Goal: Task Accomplishment & Management: Manage account settings

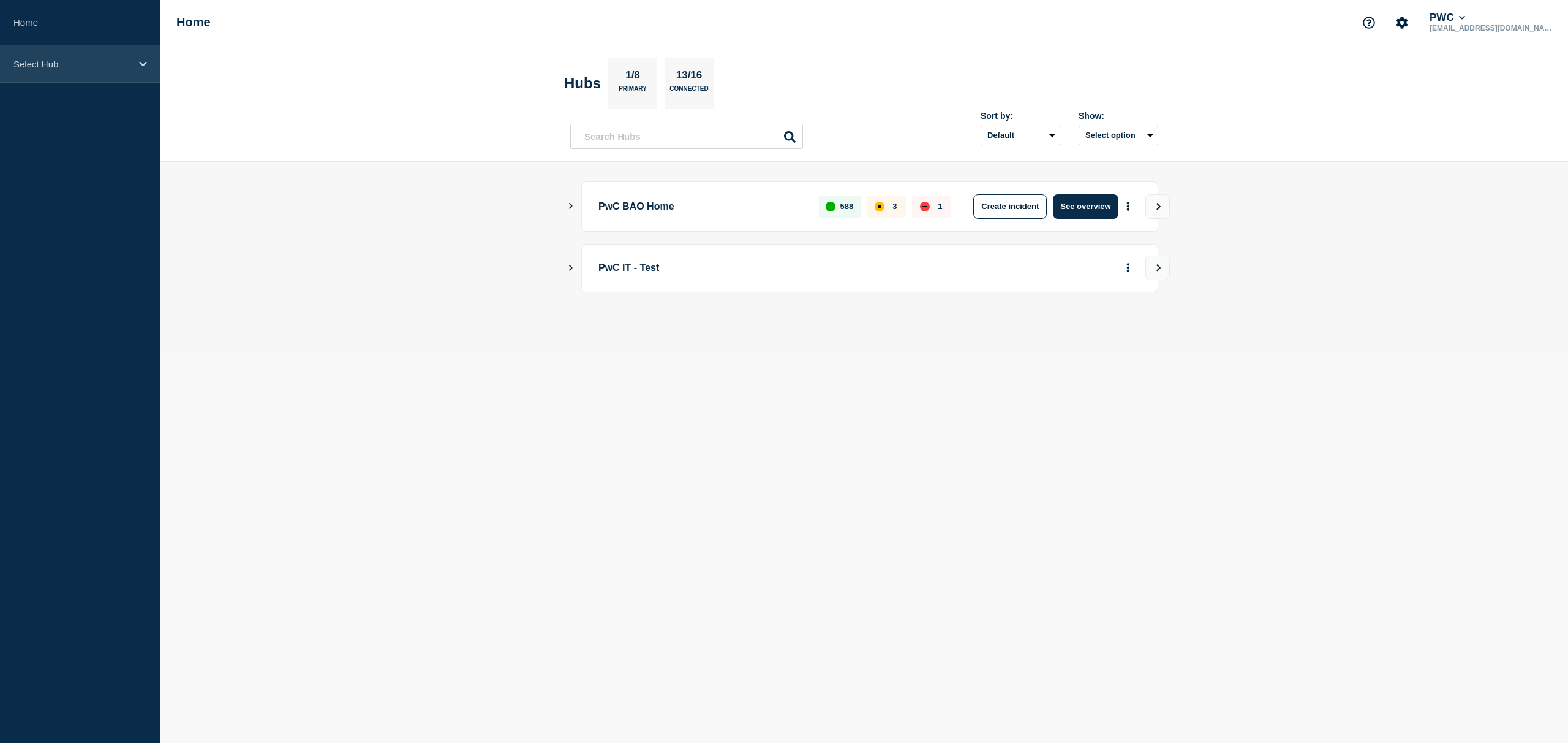
click at [140, 68] on icon at bounding box center [143, 63] width 8 height 9
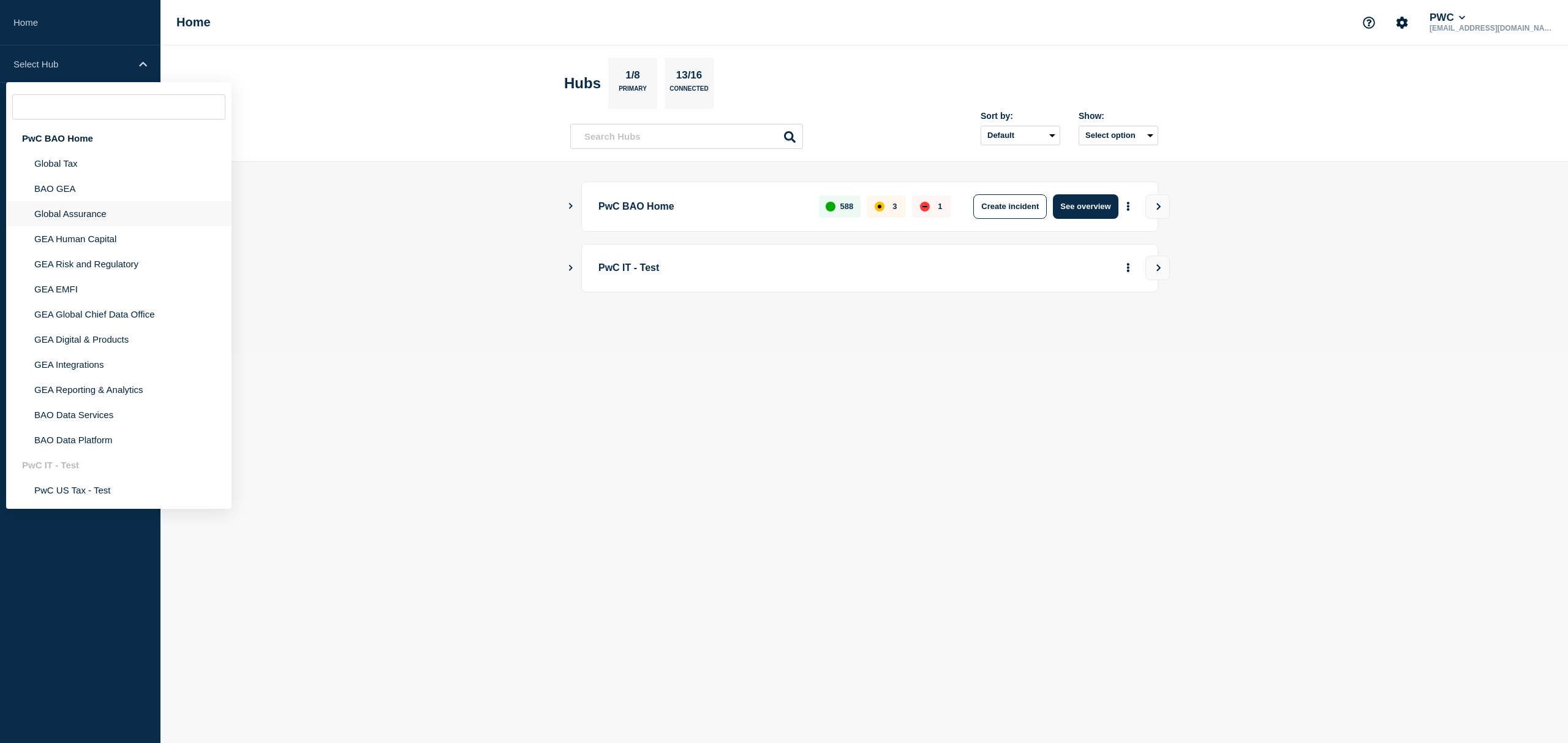
click at [84, 226] on li "Global Assurance" at bounding box center [118, 239] width 225 height 25
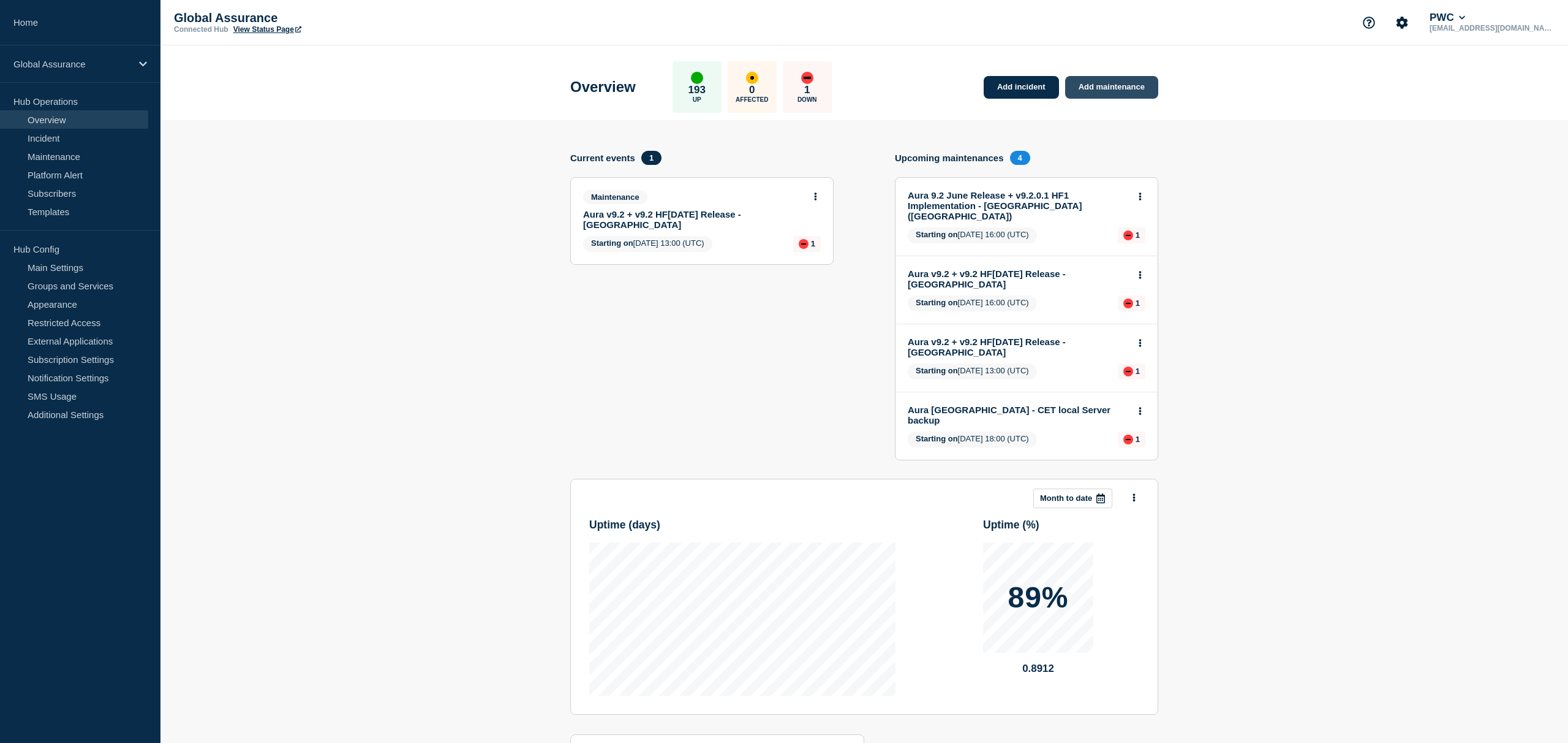
click at [1105, 89] on link "Add maintenance" at bounding box center [1111, 87] width 93 height 23
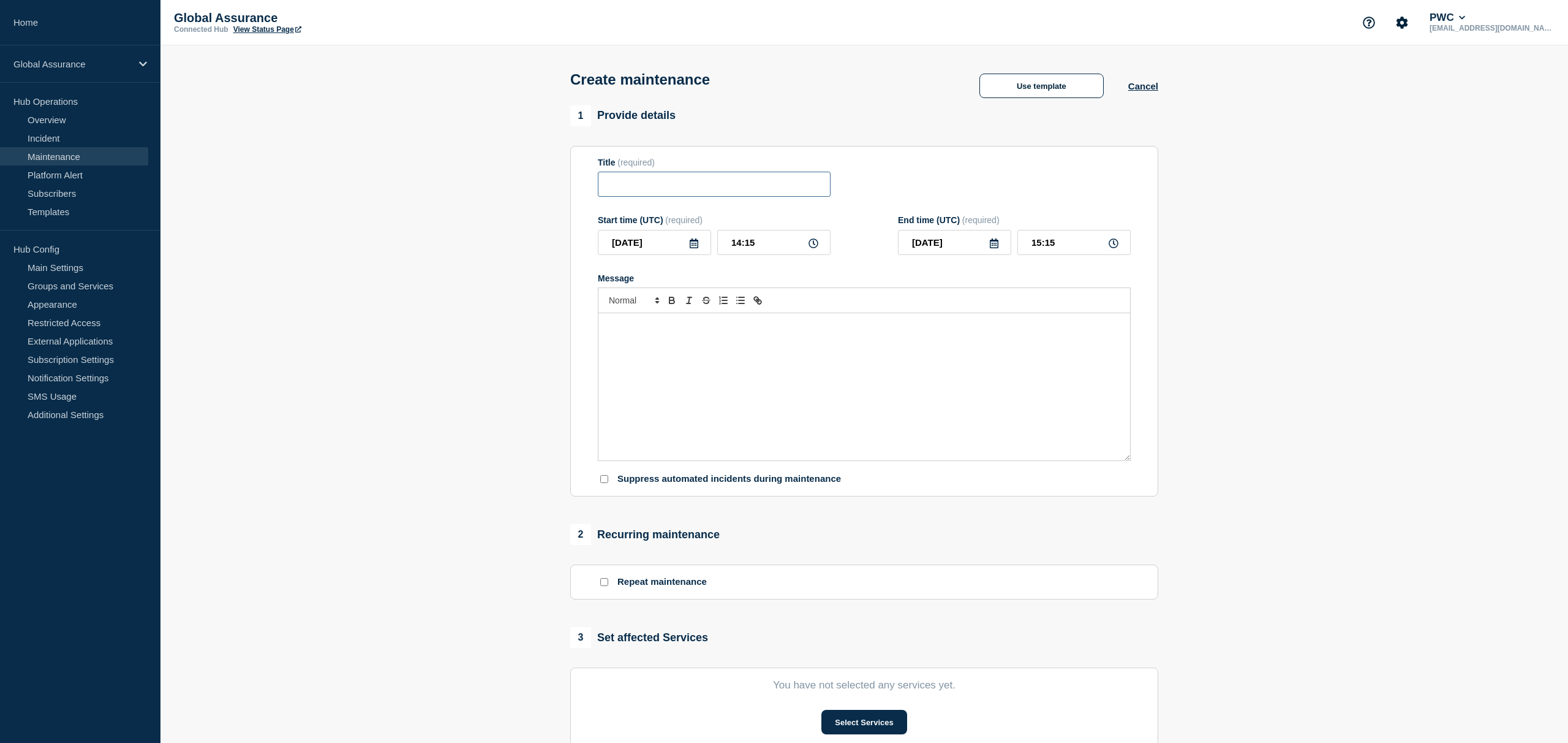
click at [824, 193] on input "Title" at bounding box center [714, 184] width 233 height 25
type input "Count West Production Maintenance"
click at [786, 348] on div "Message" at bounding box center [864, 387] width 532 height 147
click at [82, 158] on link "Maintenance" at bounding box center [74, 156] width 149 height 19
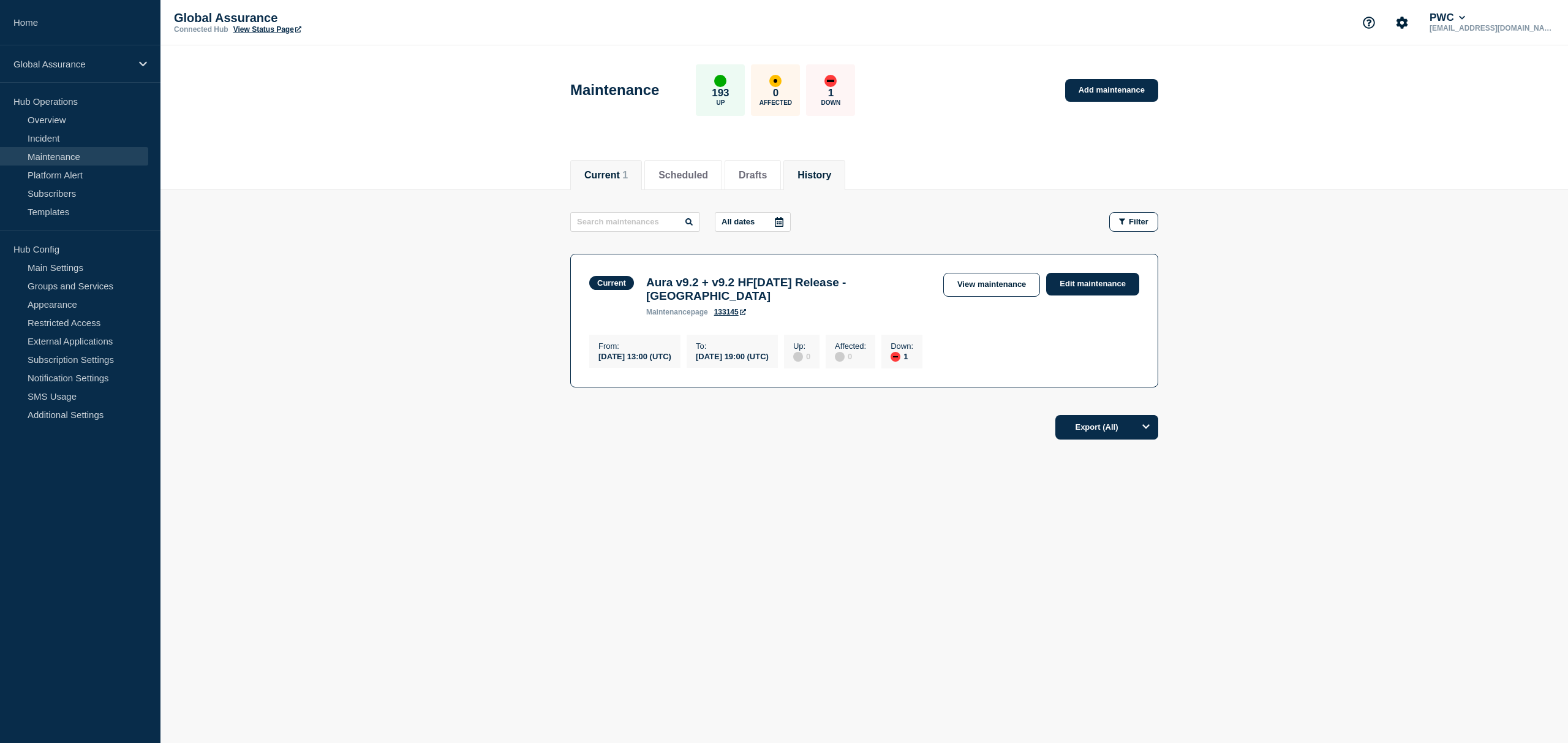
click at [798, 171] on button "History" at bounding box center [814, 175] width 34 height 11
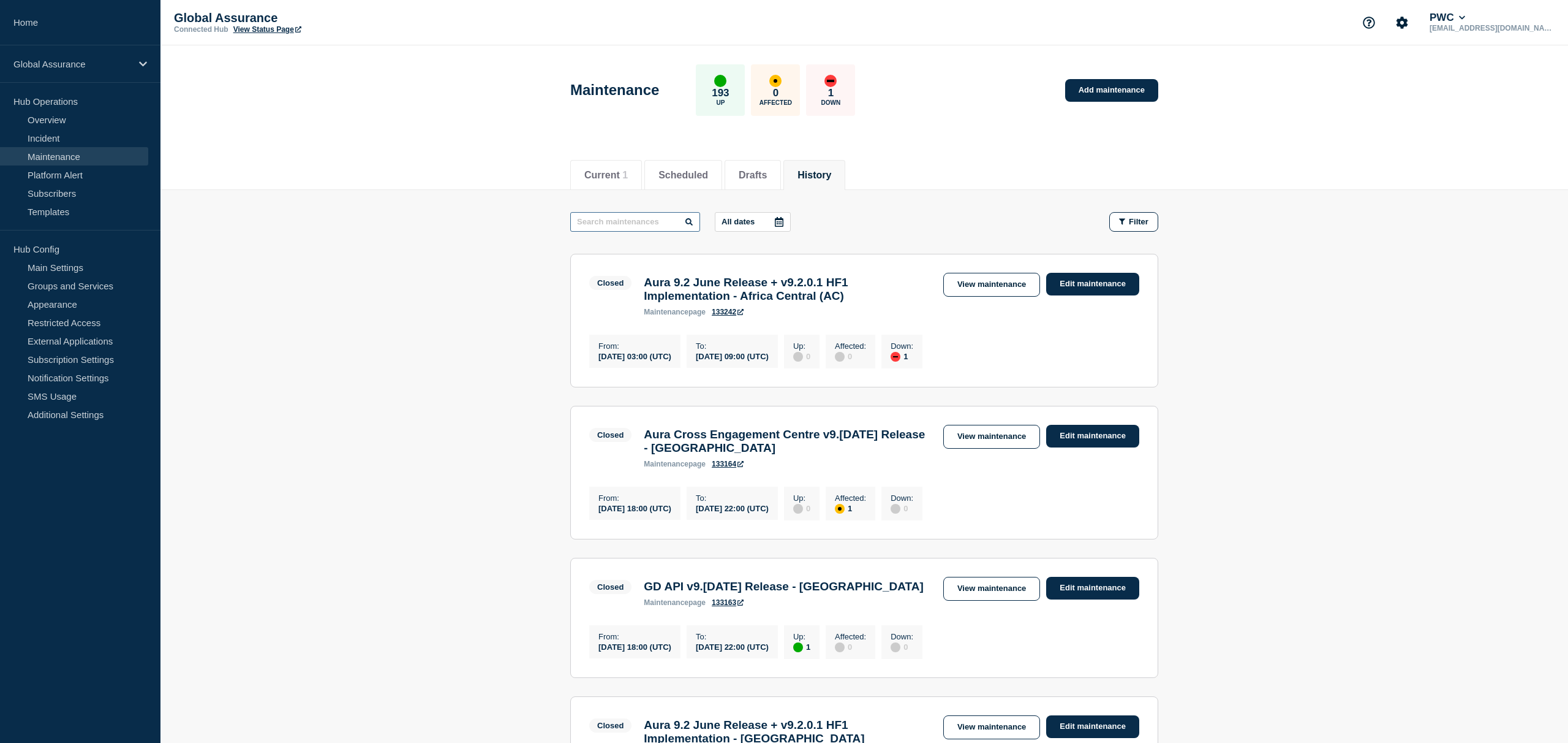
click at [640, 223] on input "text" at bounding box center [635, 221] width 130 height 19
click at [640, 223] on input "c" at bounding box center [635, 221] width 130 height 19
click at [629, 217] on input "count]" at bounding box center [635, 221] width 130 height 19
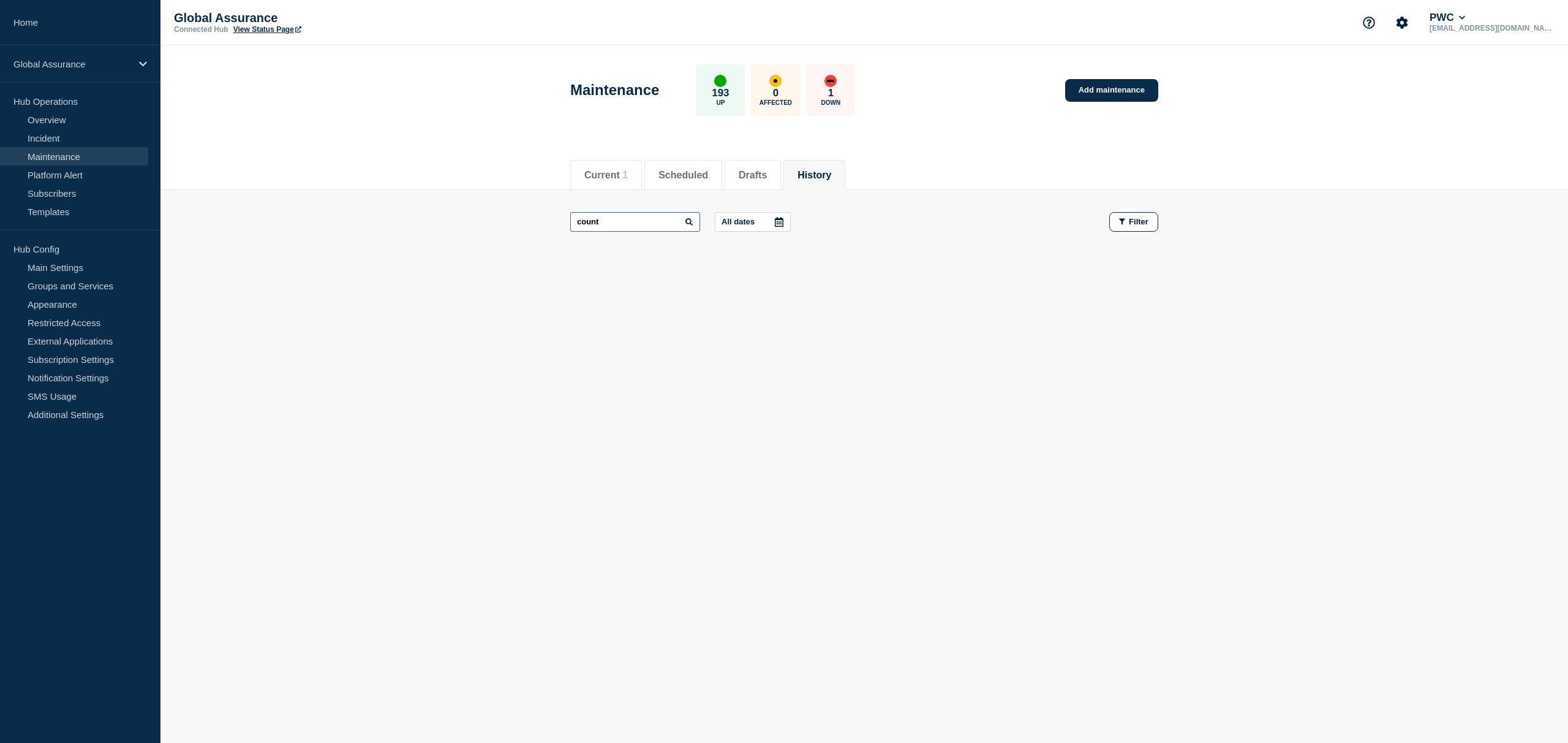
type input "count"
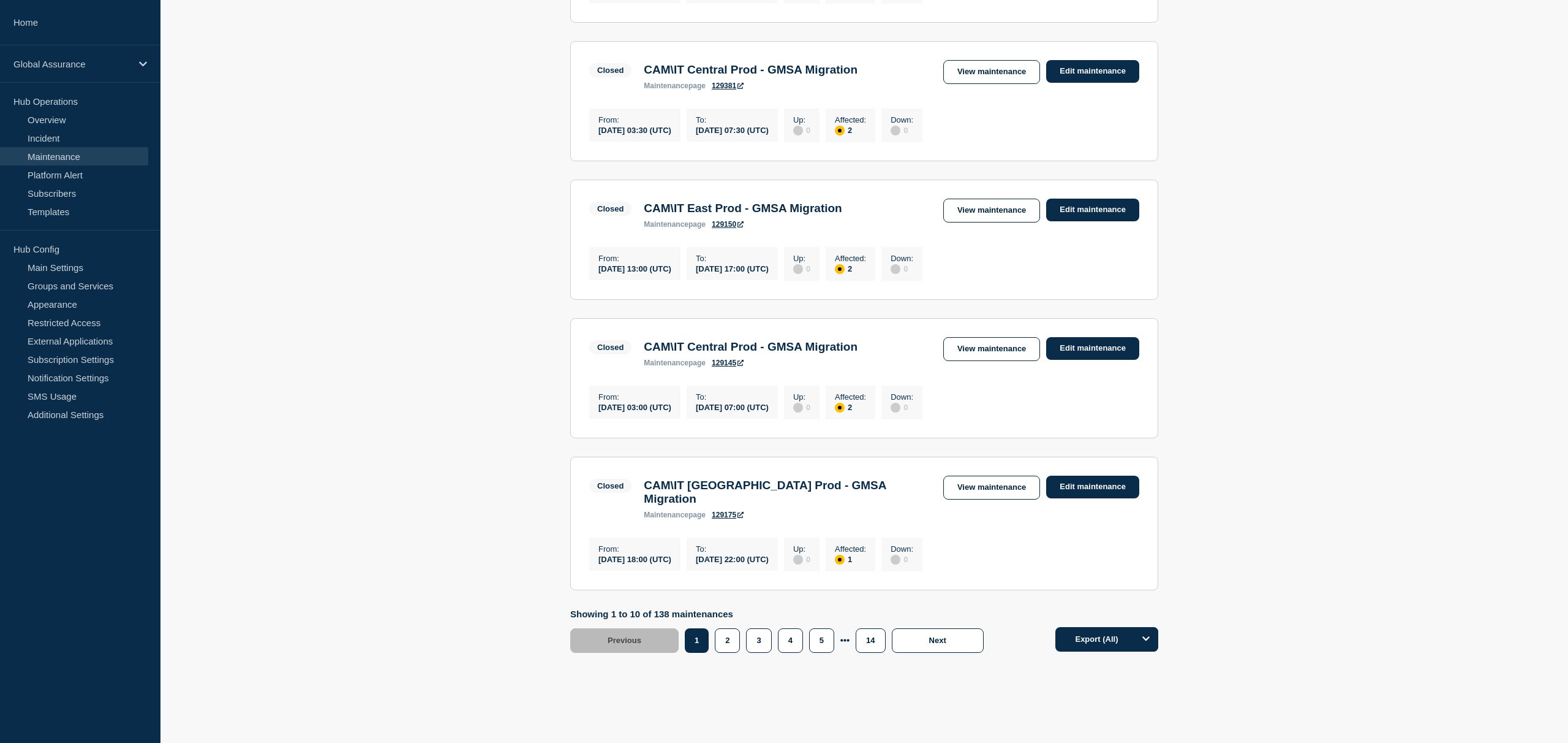
scroll to position [1120, 0]
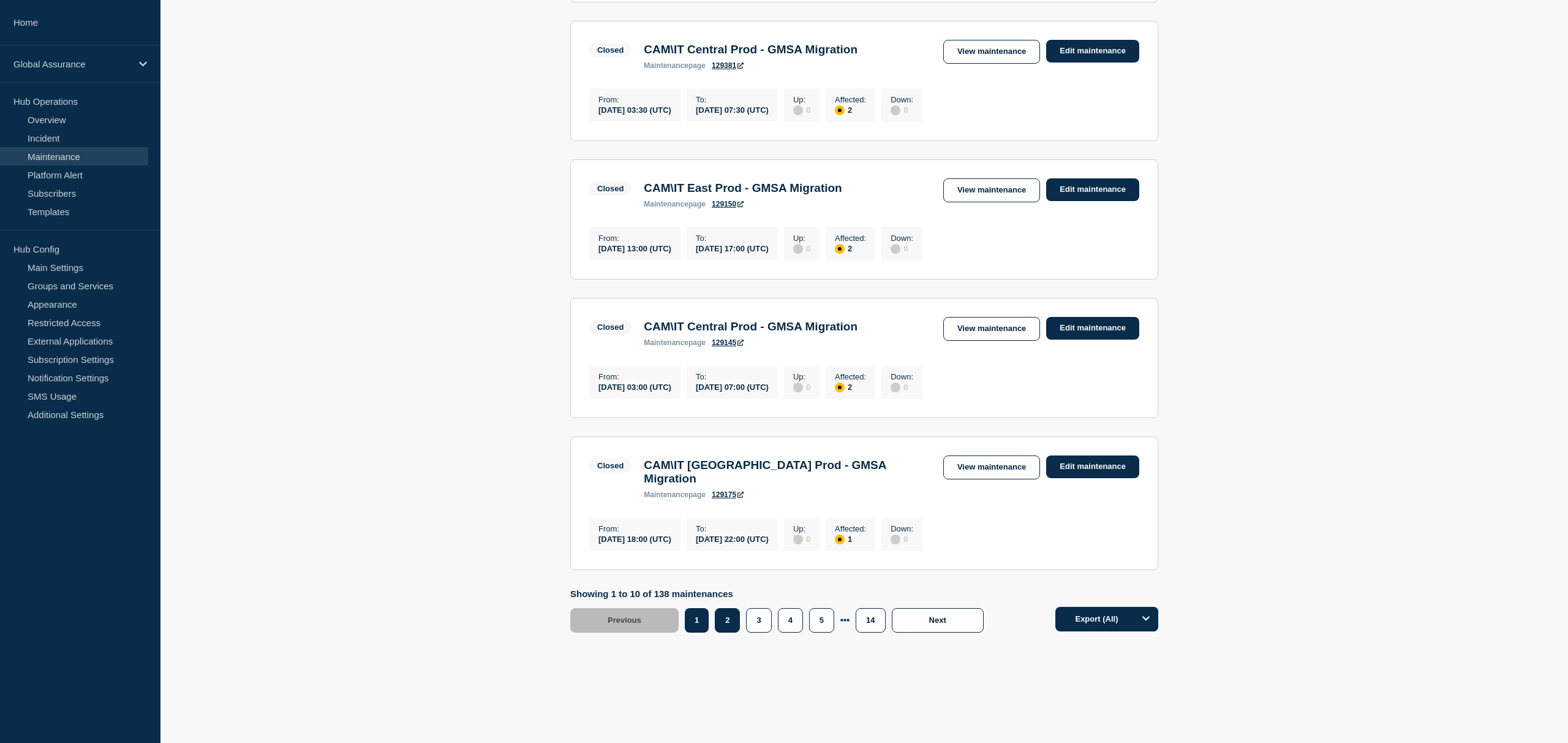
click at [729, 613] on button "2" at bounding box center [727, 620] width 25 height 24
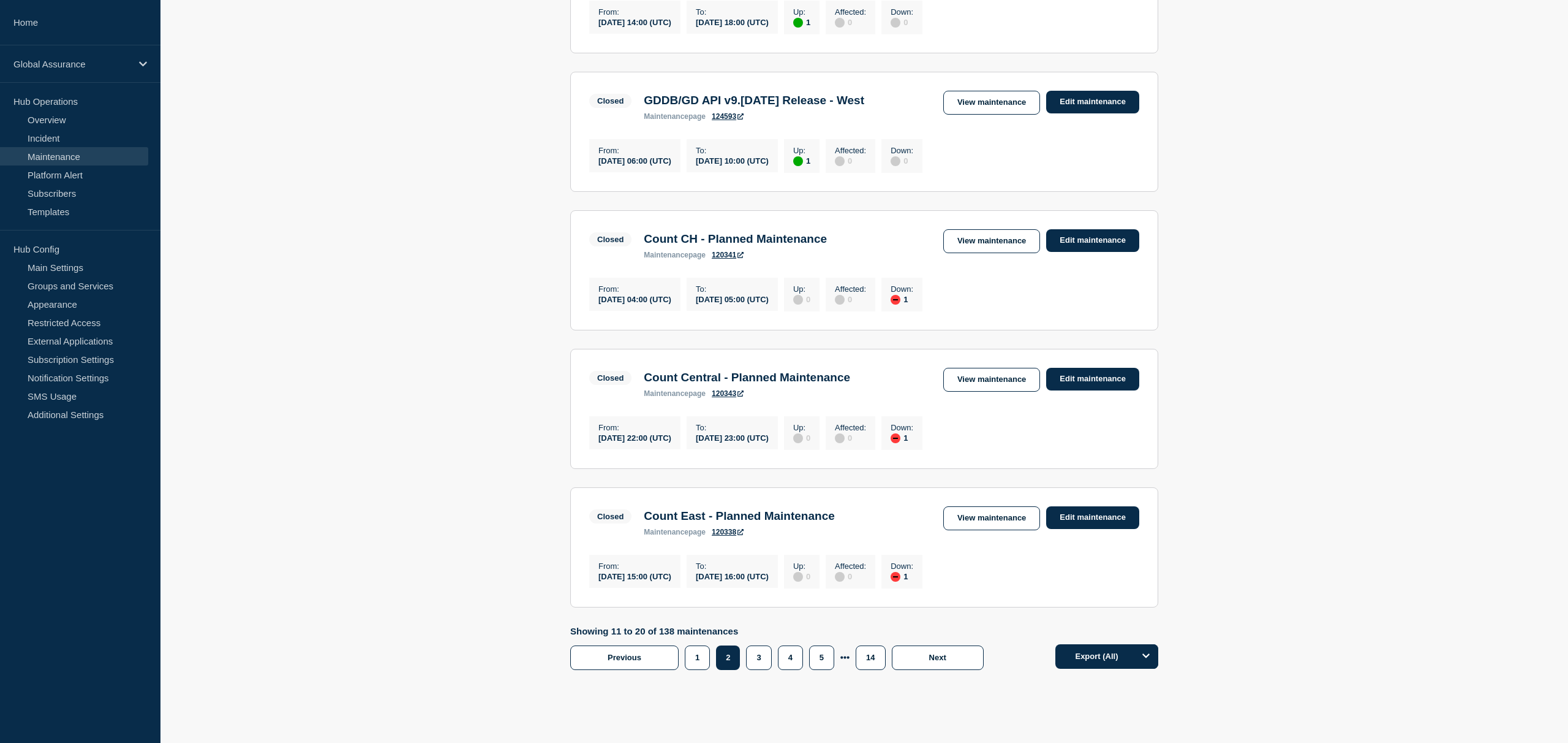
scroll to position [1011, 0]
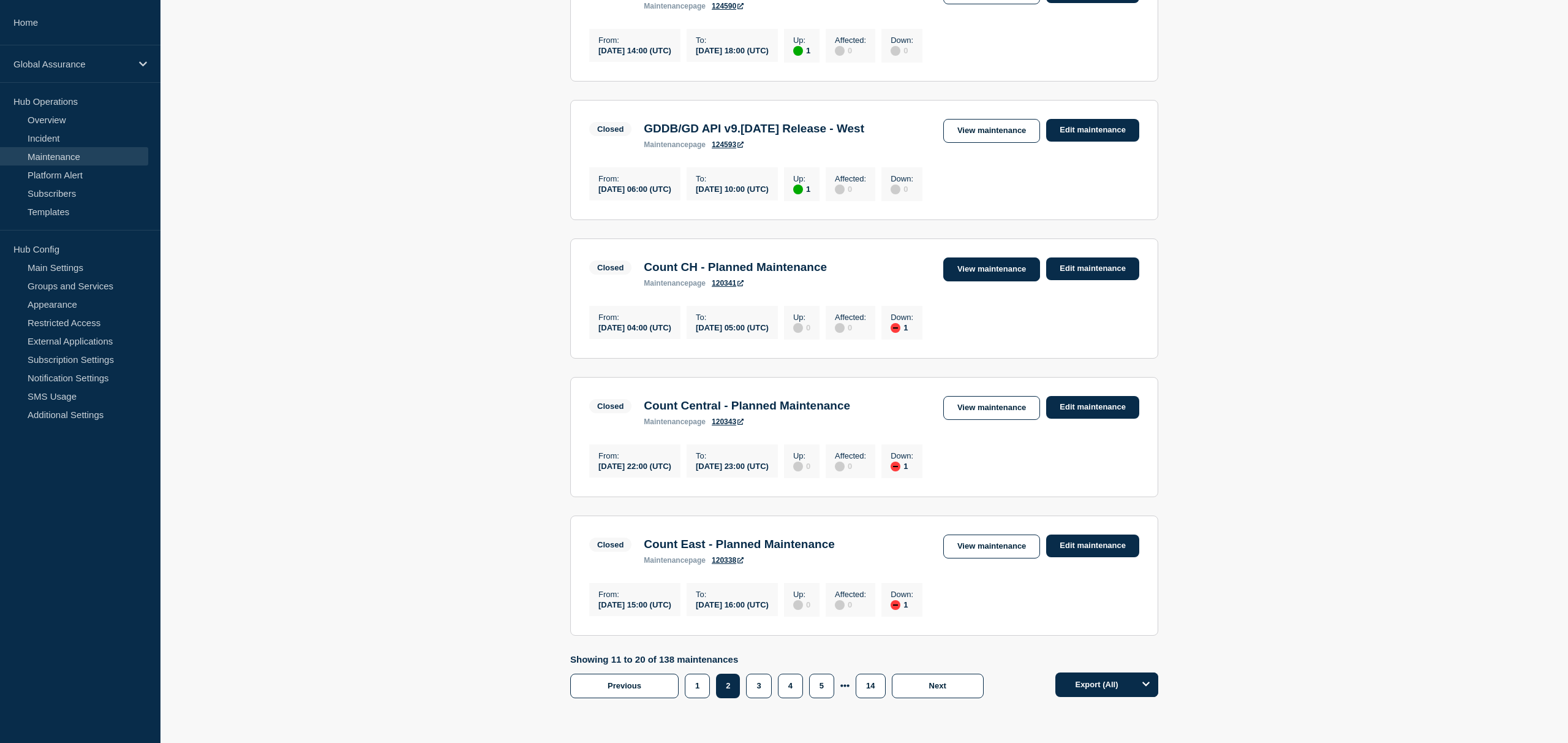
click at [1004, 281] on link "View maintenance" at bounding box center [992, 269] width 97 height 24
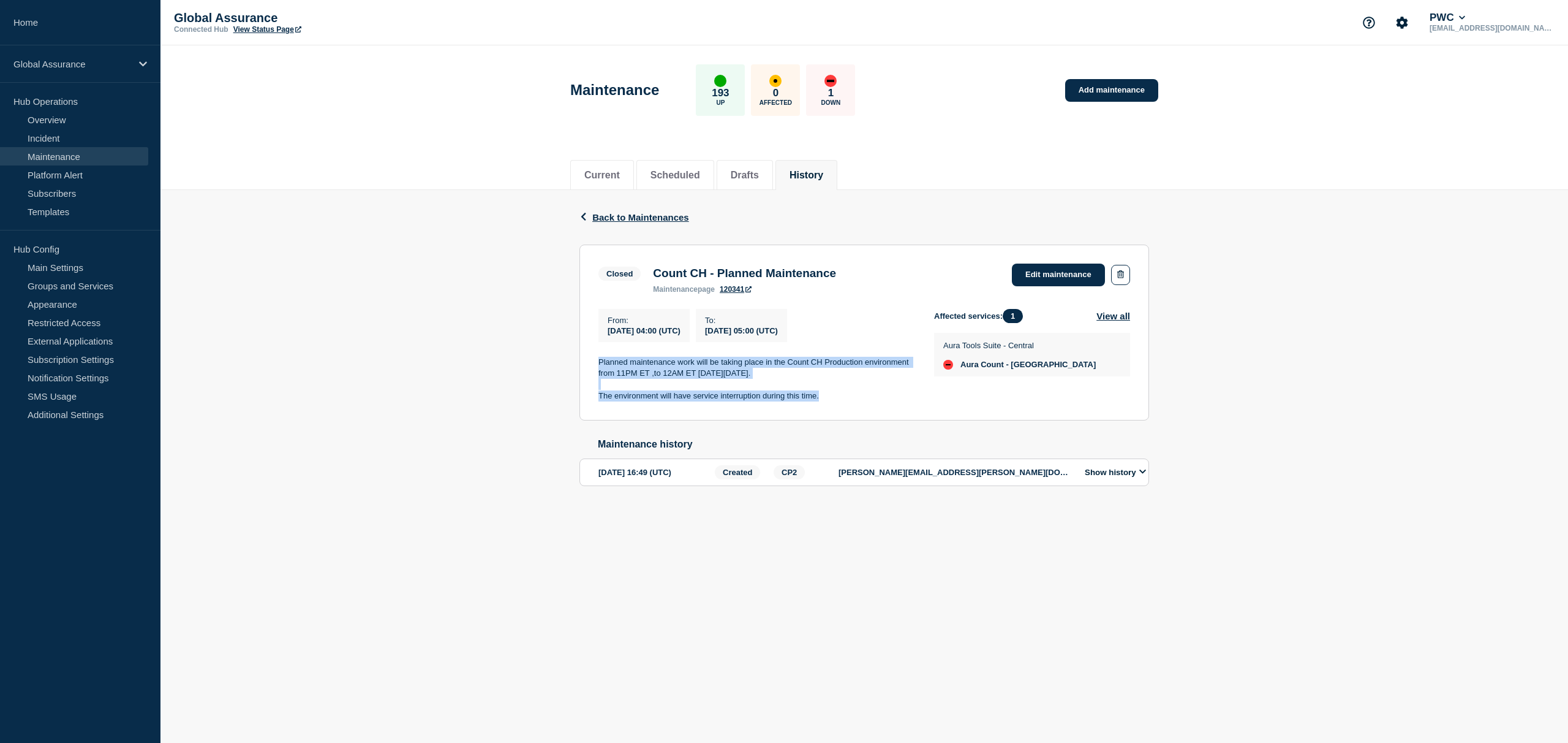
drag, startPoint x: 599, startPoint y: 371, endPoint x: 821, endPoint y: 415, distance: 226.3
click at [821, 415] on section "Closed Count CH - Planned Maintenance maintenance page 120341 Edit maintenance …" at bounding box center [864, 333] width 570 height 176
copy div "Planned maintenance work will be taking place in the Count CH Production enviro…"
click at [1114, 93] on link "Add maintenance" at bounding box center [1111, 90] width 93 height 23
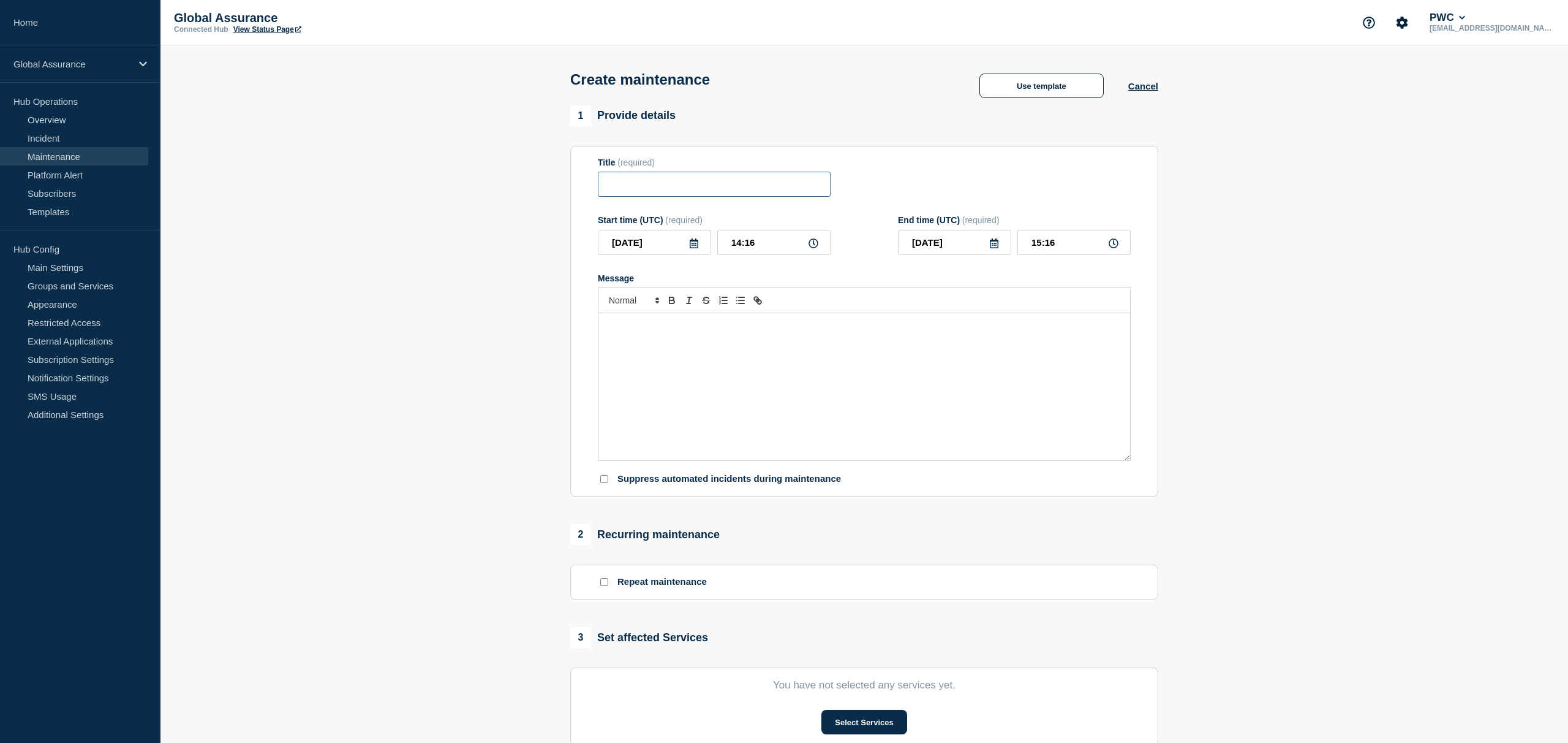
click at [789, 197] on input "Title" at bounding box center [714, 184] width 233 height 25
type input "Count West Production - Planned Maintenance"
click at [767, 346] on div "Message" at bounding box center [864, 387] width 532 height 147
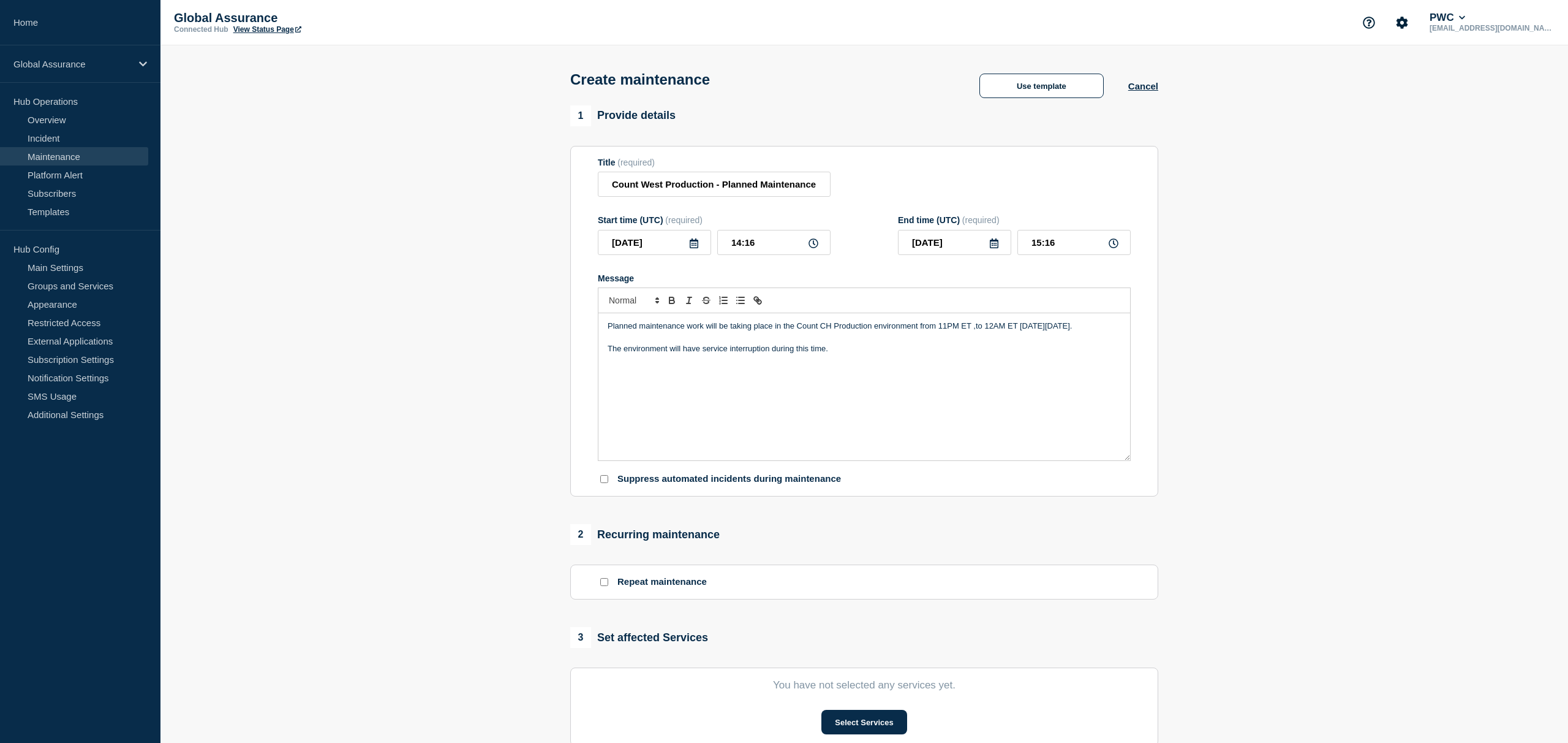
click at [830, 332] on p "Planned maintenance work will be taking place in the Count CH Production enviro…" at bounding box center [864, 326] width 513 height 11
drag, startPoint x: 946, startPoint y: 336, endPoint x: 974, endPoint y: 347, distance: 30.1
click at [974, 332] on p "Planned maintenance work will be taking place in the Count West Production envi…" at bounding box center [864, 326] width 513 height 11
click at [695, 248] on icon at bounding box center [694, 243] width 8 height 10
click at [630, 400] on div "25" at bounding box center [633, 404] width 17 height 17
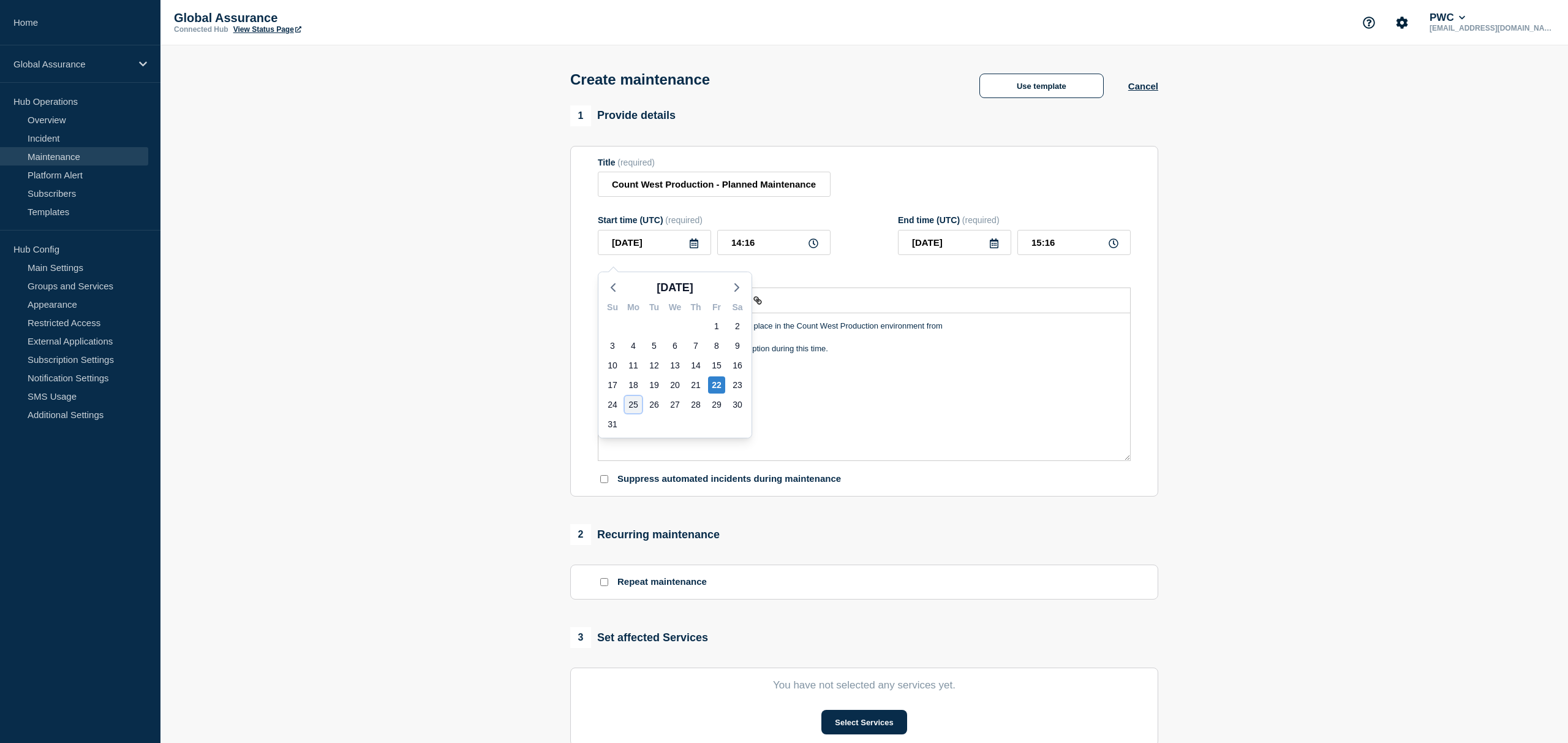
type input "[DATE]"
click at [754, 255] on input "14:16" at bounding box center [774, 242] width 113 height 25
drag, startPoint x: 733, startPoint y: 252, endPoint x: 772, endPoint y: 252, distance: 39.0
click at [772, 252] on input "14:16" at bounding box center [774, 242] width 113 height 25
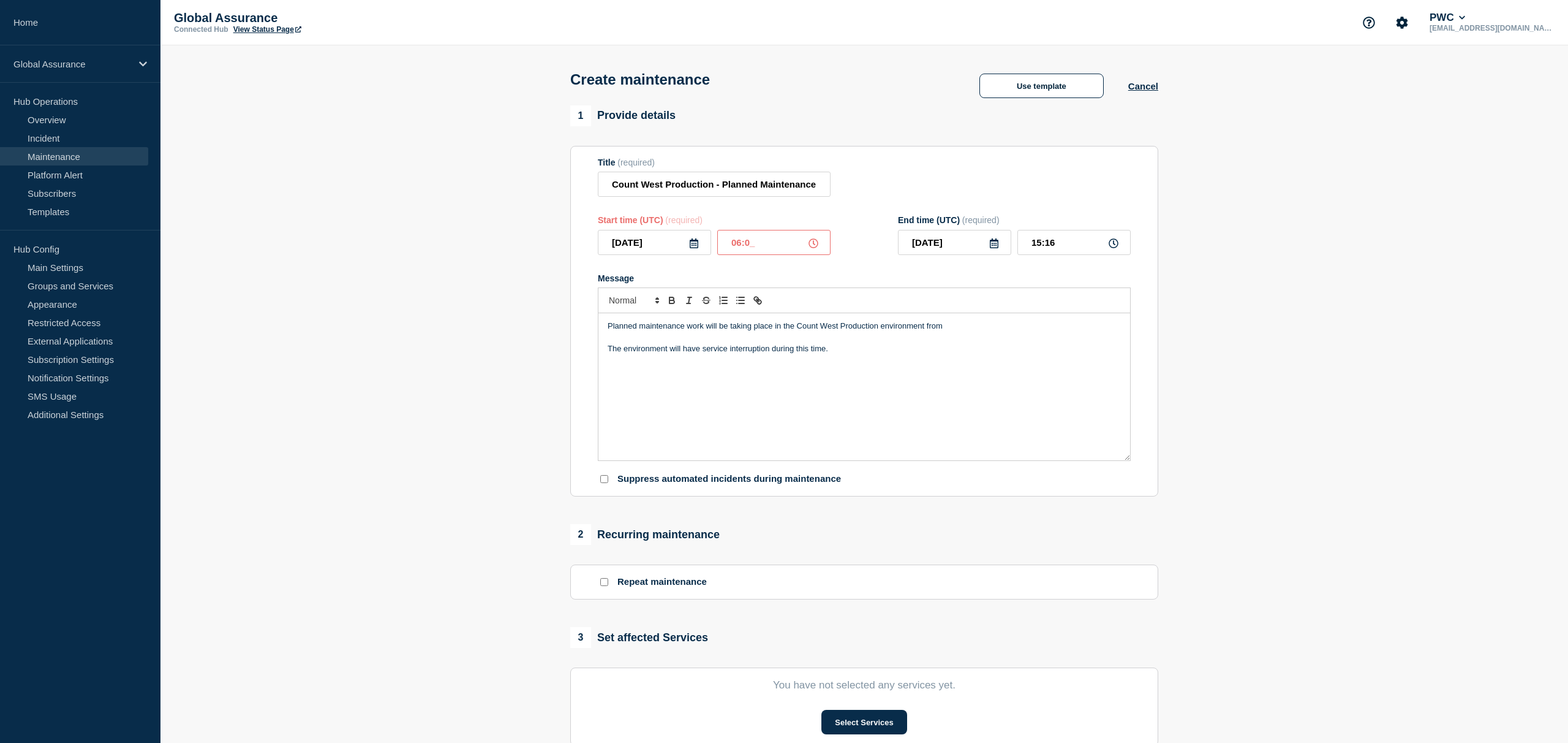
type input "06:00"
click at [892, 255] on div "Start time (UTC) (required) [DATE] 06:00 End time (UTC) (required) [DATE] 07:00" at bounding box center [863, 235] width 533 height 40
drag, startPoint x: 1057, startPoint y: 252, endPoint x: 1021, endPoint y: 252, distance: 36.0
click at [1021, 252] on input "07:00" at bounding box center [1073, 242] width 113 height 25
type input "12:00"
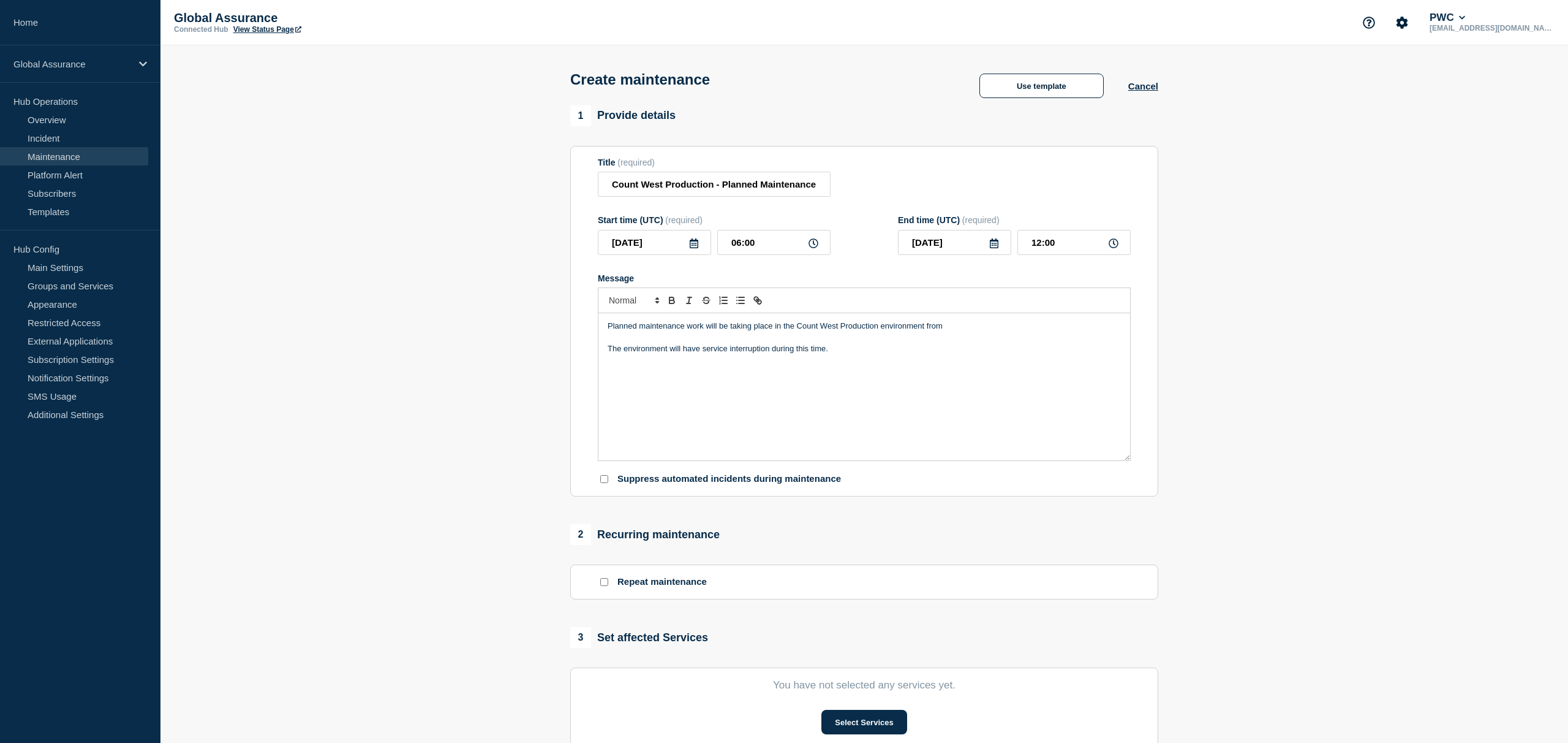
click at [995, 283] on div "Message" at bounding box center [863, 279] width 533 height 10
click at [950, 332] on p "Planned maintenance work will be taking place in the Count West Production envi…" at bounding box center [864, 326] width 513 height 11
click at [709, 343] on p "Message" at bounding box center [864, 337] width 513 height 11
click at [954, 332] on p "Planned maintenance work will be taking place in the Count West Production envi…" at bounding box center [864, 326] width 513 height 11
click at [1252, 325] on section "1 Provide details Title (required) Count West Production - Planned Maintenance …" at bounding box center [864, 530] width 1408 height 850
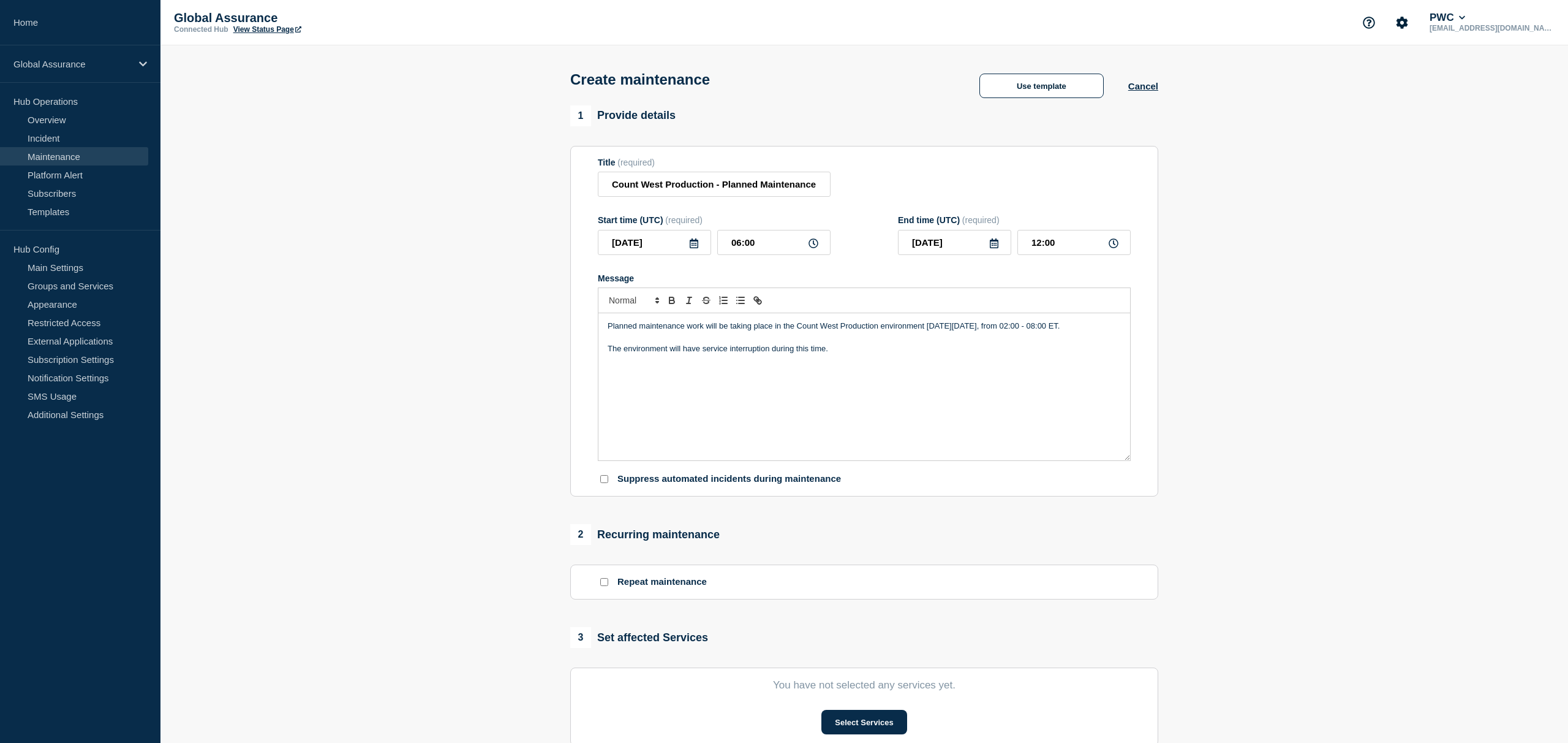
click at [876, 332] on p "Planned maintenance work will be taking place in the Count West Production envi…" at bounding box center [864, 326] width 513 height 11
click at [1080, 332] on p "Planned maintenance work will be taking place in the Count West Production envi…" at bounding box center [864, 326] width 513 height 11
click at [1048, 377] on div "Planned maintenance work will be taking place in the Count West Production envi…" at bounding box center [864, 387] width 532 height 147
click at [971, 283] on div "Message" at bounding box center [863, 279] width 533 height 10
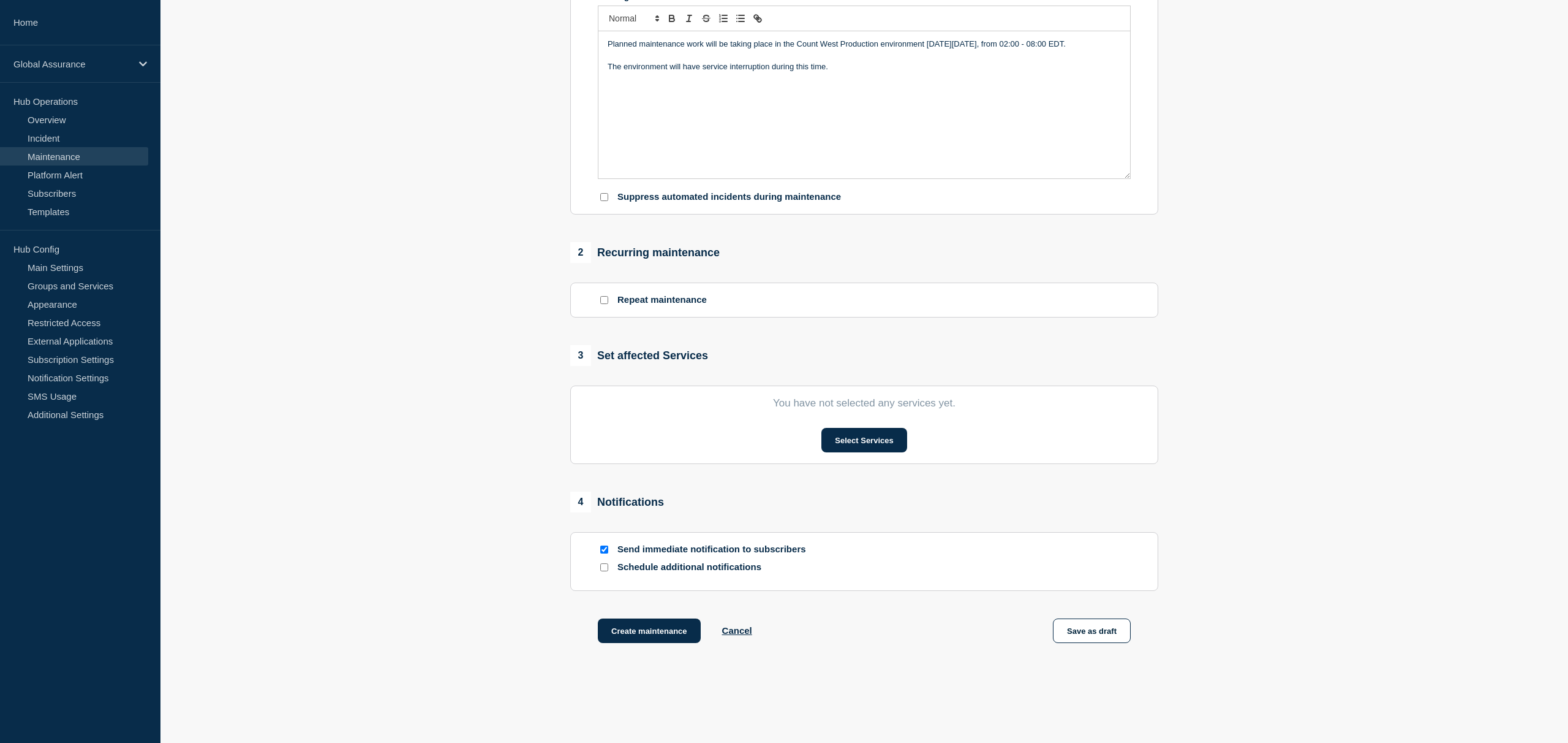
scroll to position [288, 0]
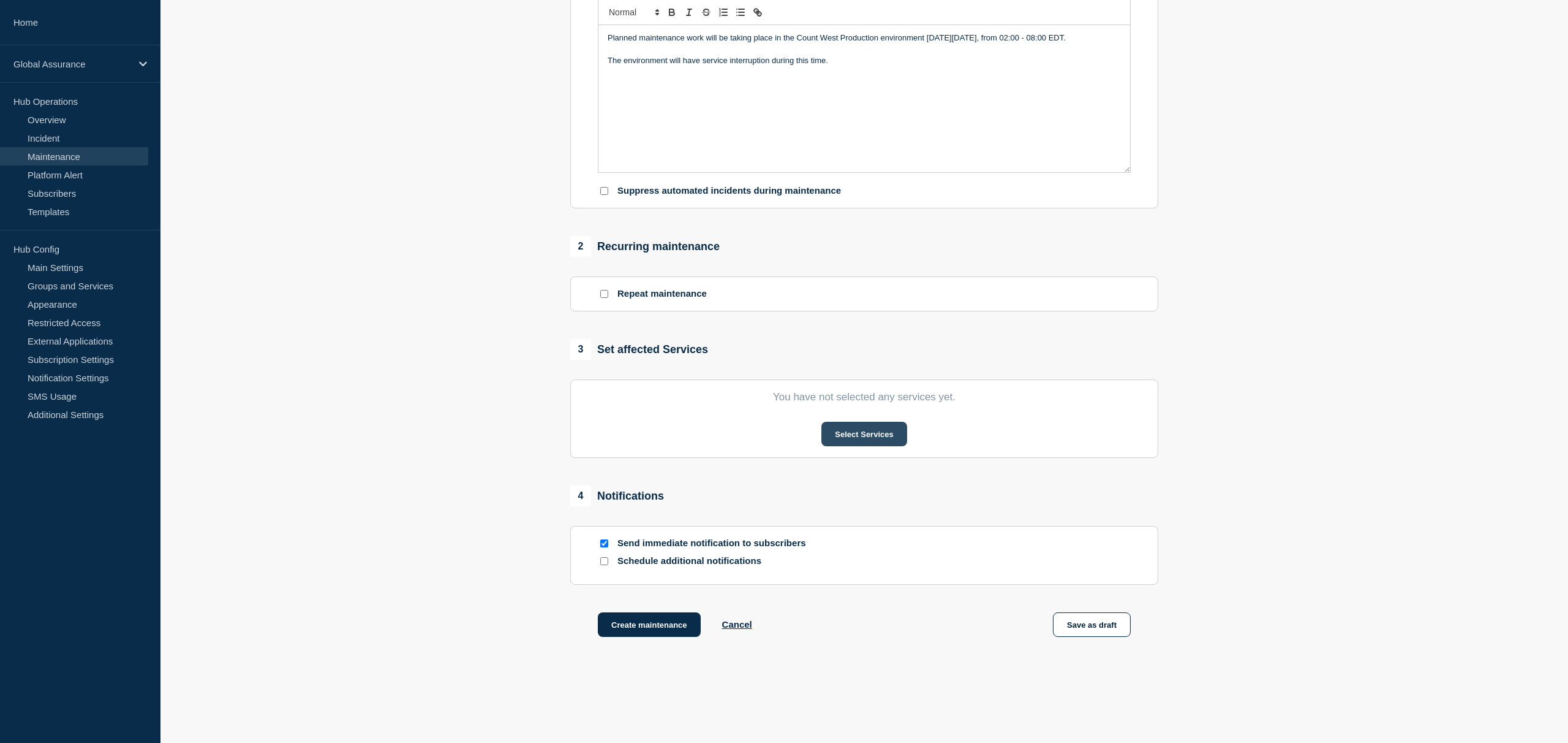
click at [862, 442] on button "Select Services" at bounding box center [863, 433] width 85 height 24
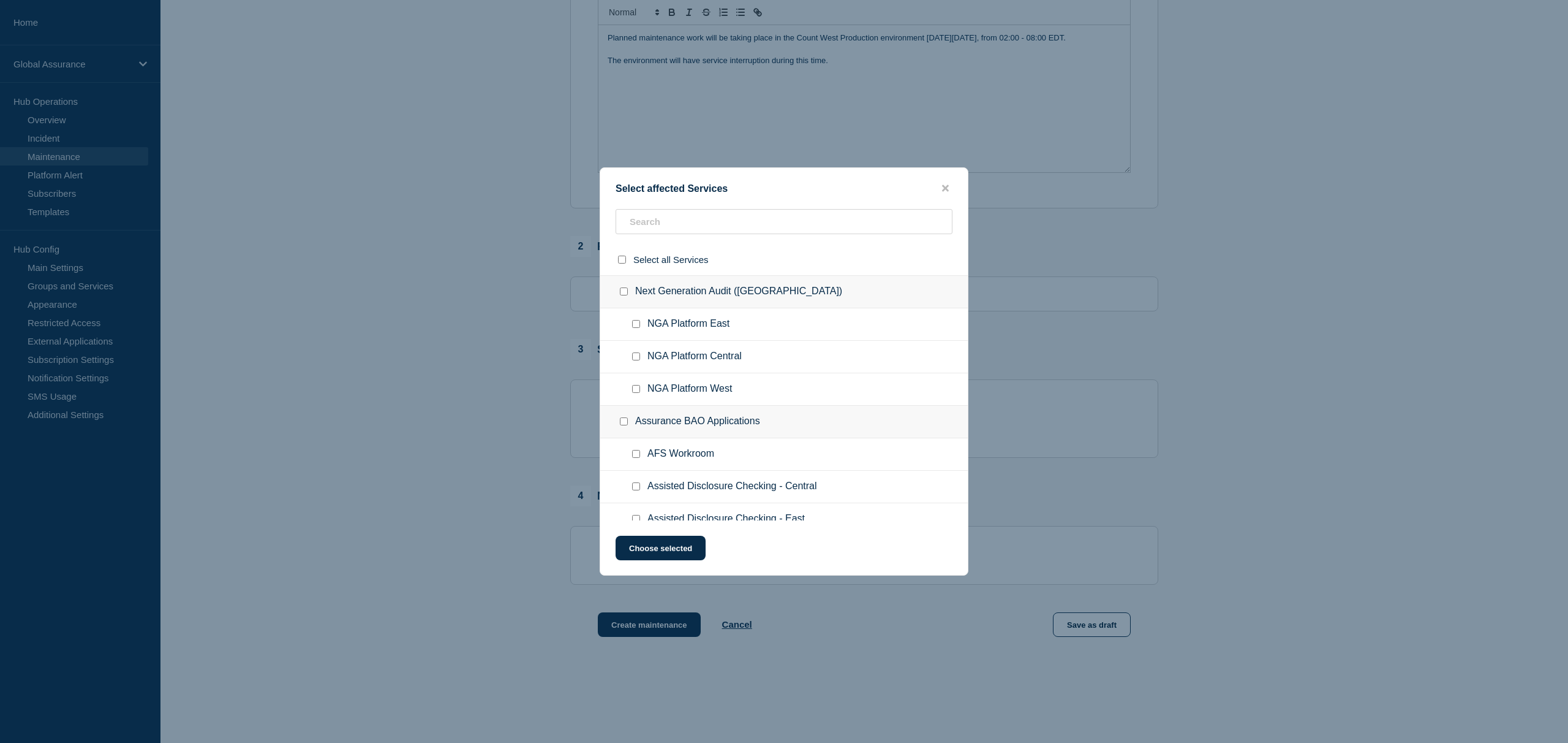
click at [809, 345] on ul "NGA Platform Central" at bounding box center [783, 356] width 367 height 32
click at [752, 226] on input "text" at bounding box center [783, 221] width 337 height 25
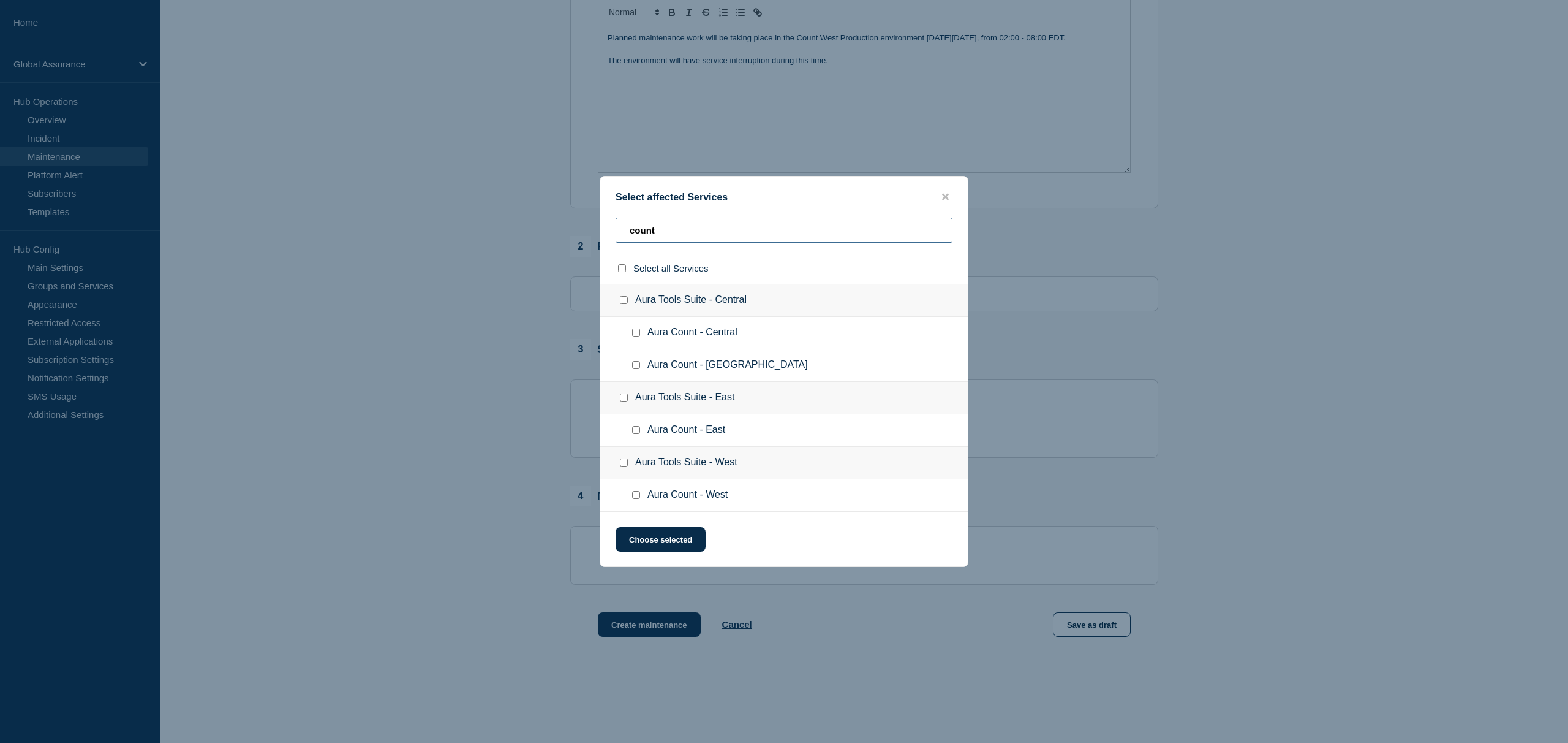
type input "count"
click at [635, 499] on input "Aura Count - West checkbox" at bounding box center [635, 494] width 8 height 8
checkbox input "true"
click at [667, 544] on button "Choose selected" at bounding box center [660, 539] width 90 height 24
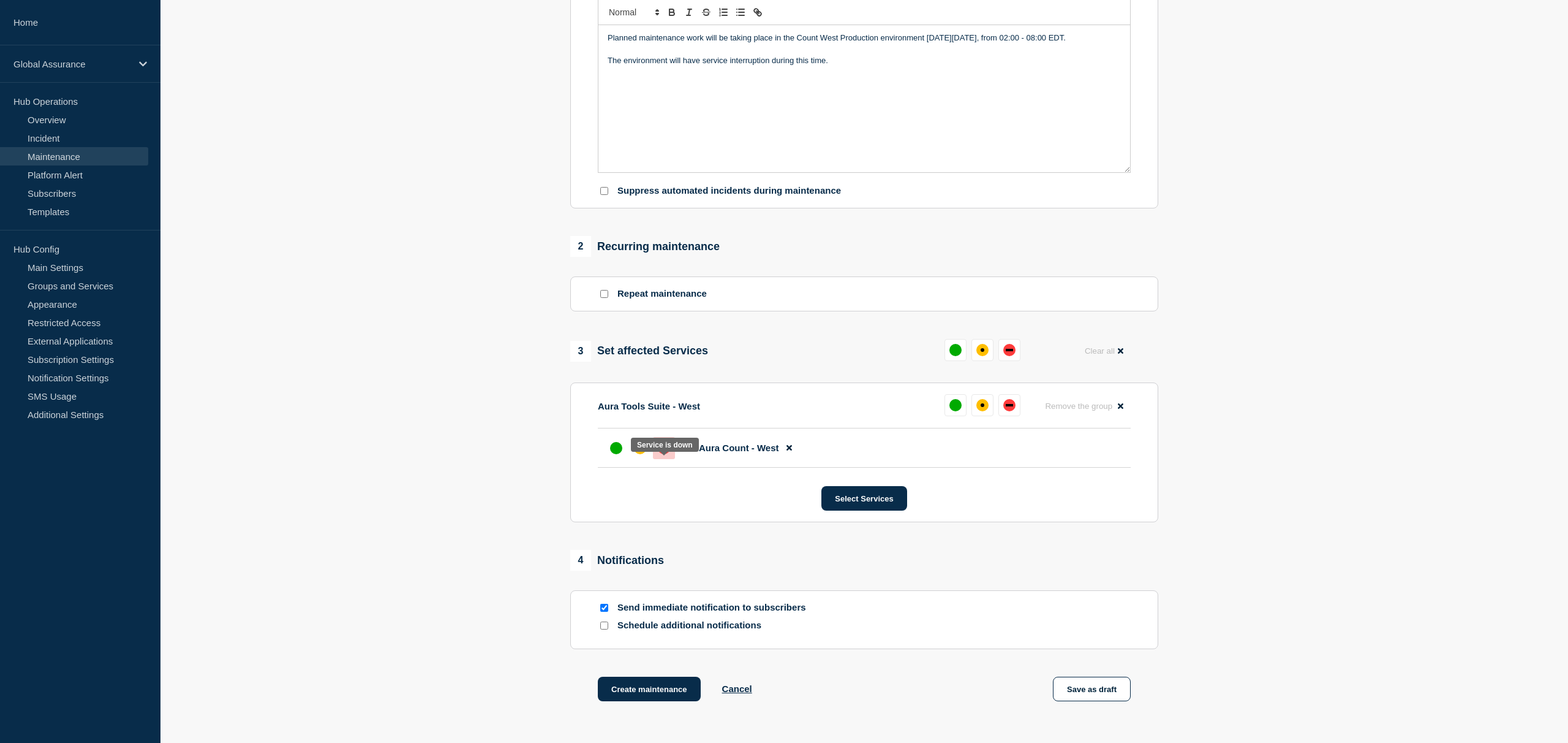
click at [662, 454] on div "down" at bounding box center [663, 447] width 13 height 13
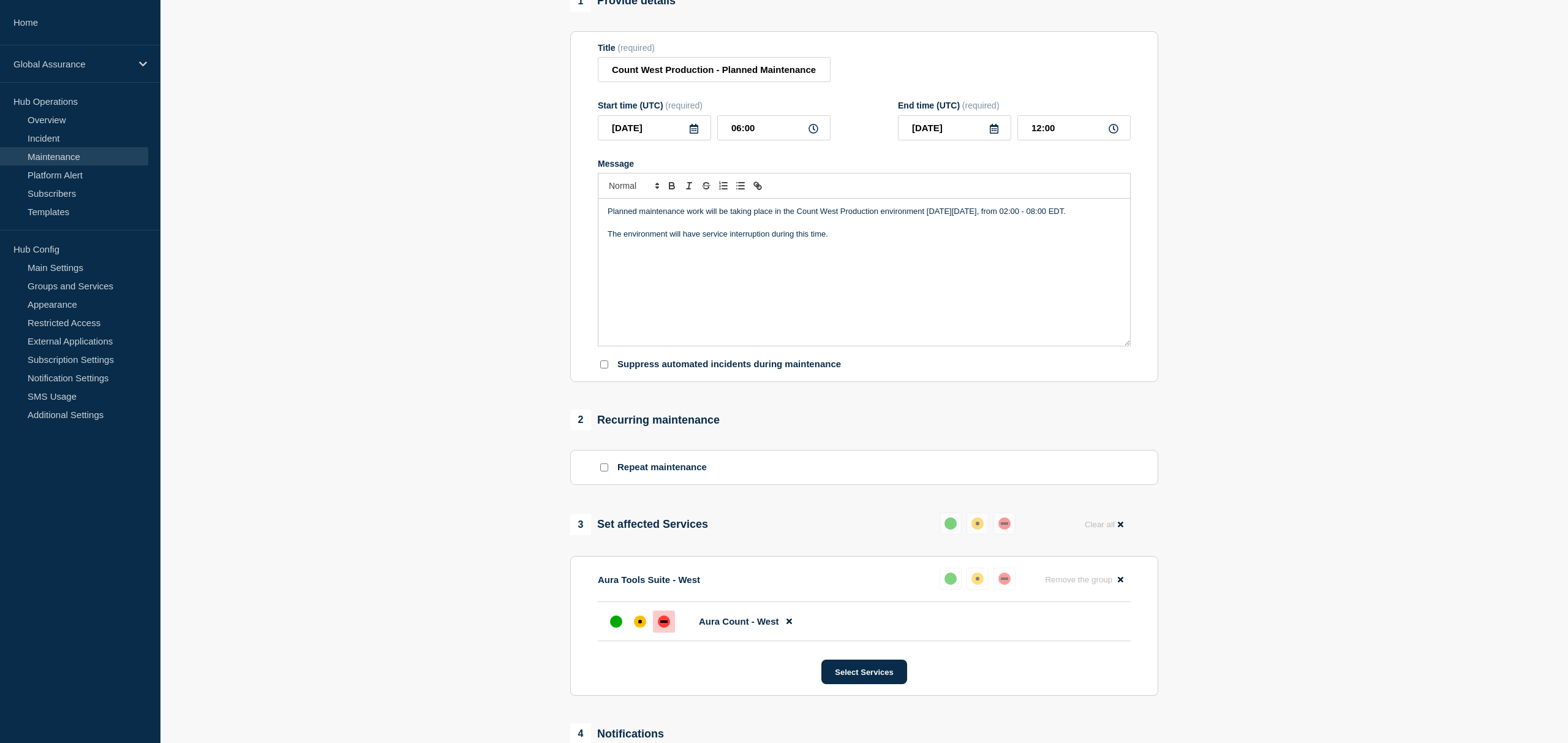
scroll to position [409, 0]
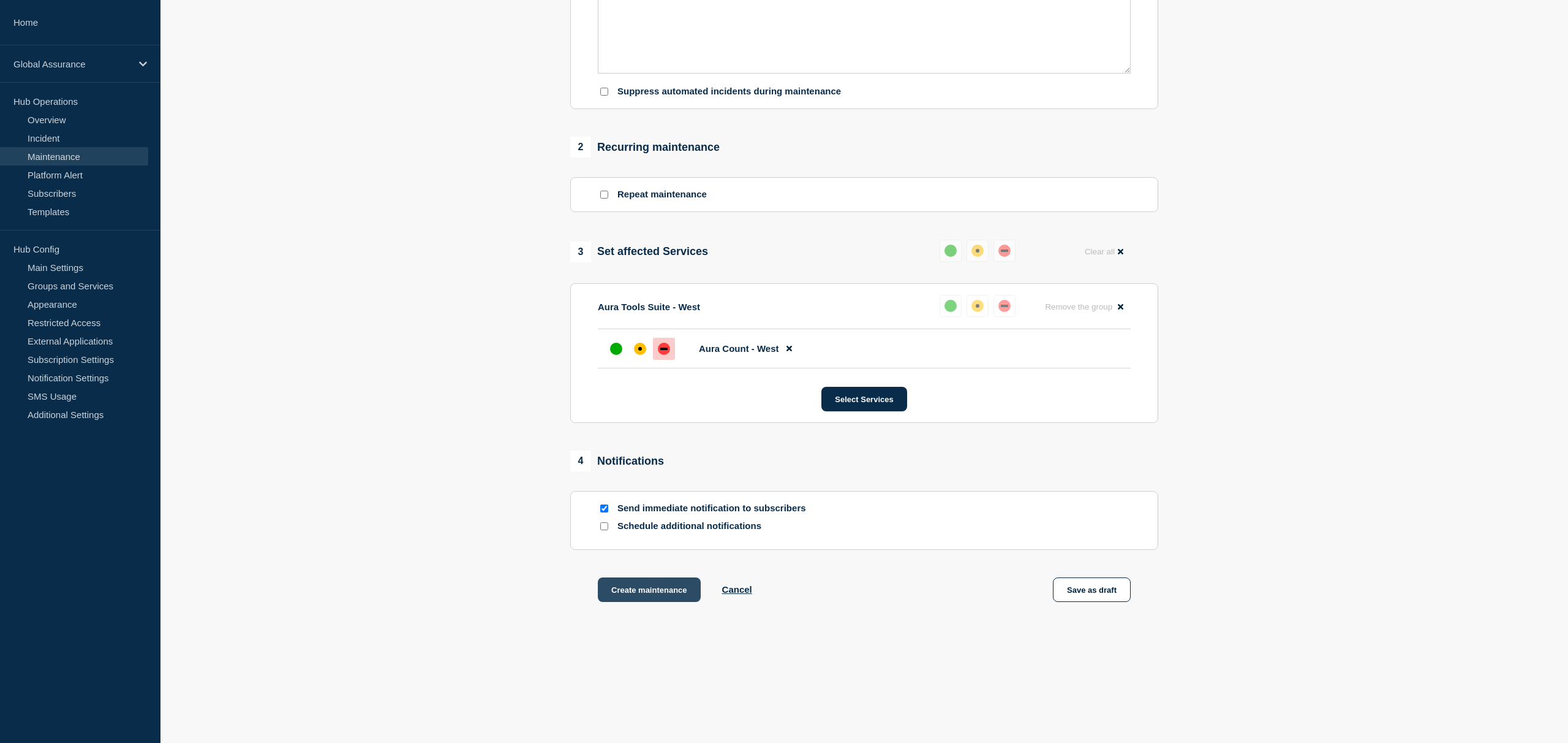
click at [678, 588] on button "Create maintenance" at bounding box center [649, 589] width 103 height 24
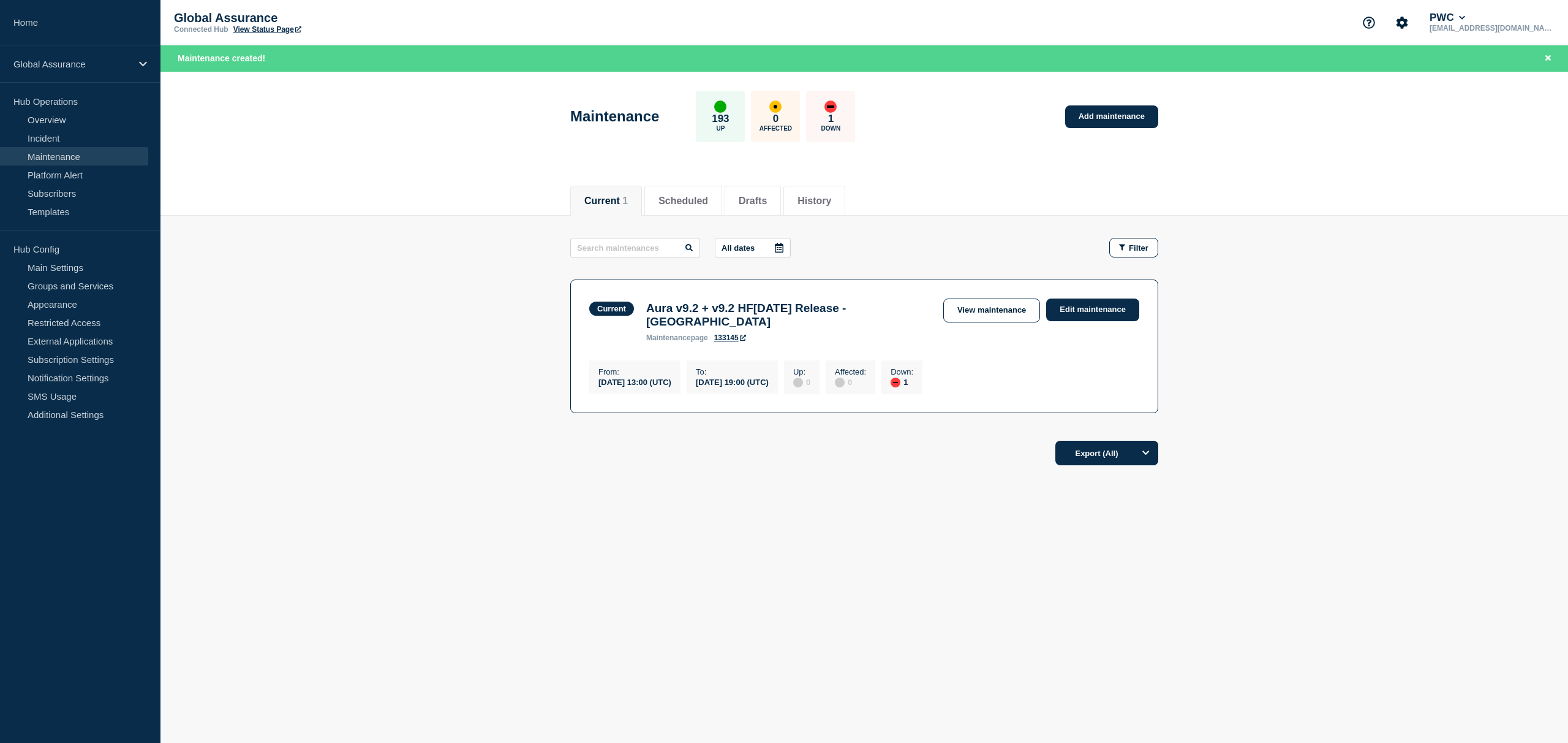
click at [731, 334] on link "133145" at bounding box center [730, 338] width 32 height 8
click at [622, 202] on span "1" at bounding box center [624, 200] width 6 height 10
click at [56, 160] on link "Maintenance" at bounding box center [74, 156] width 149 height 19
click at [54, 172] on link "Platform Alert" at bounding box center [74, 175] width 149 height 19
click at [54, 155] on link "Maintenance" at bounding box center [74, 156] width 149 height 19
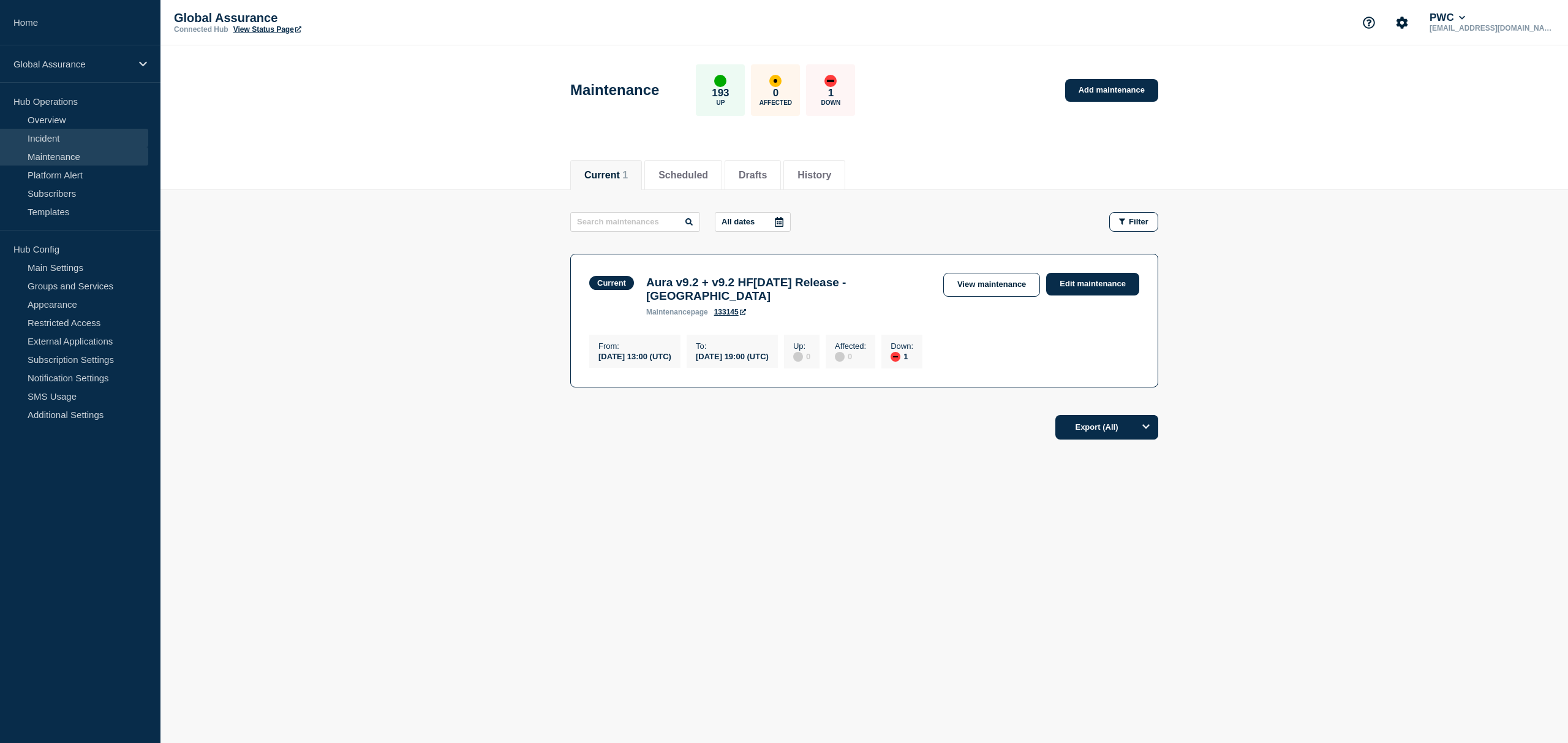
click at [57, 142] on link "Incident" at bounding box center [74, 138] width 149 height 19
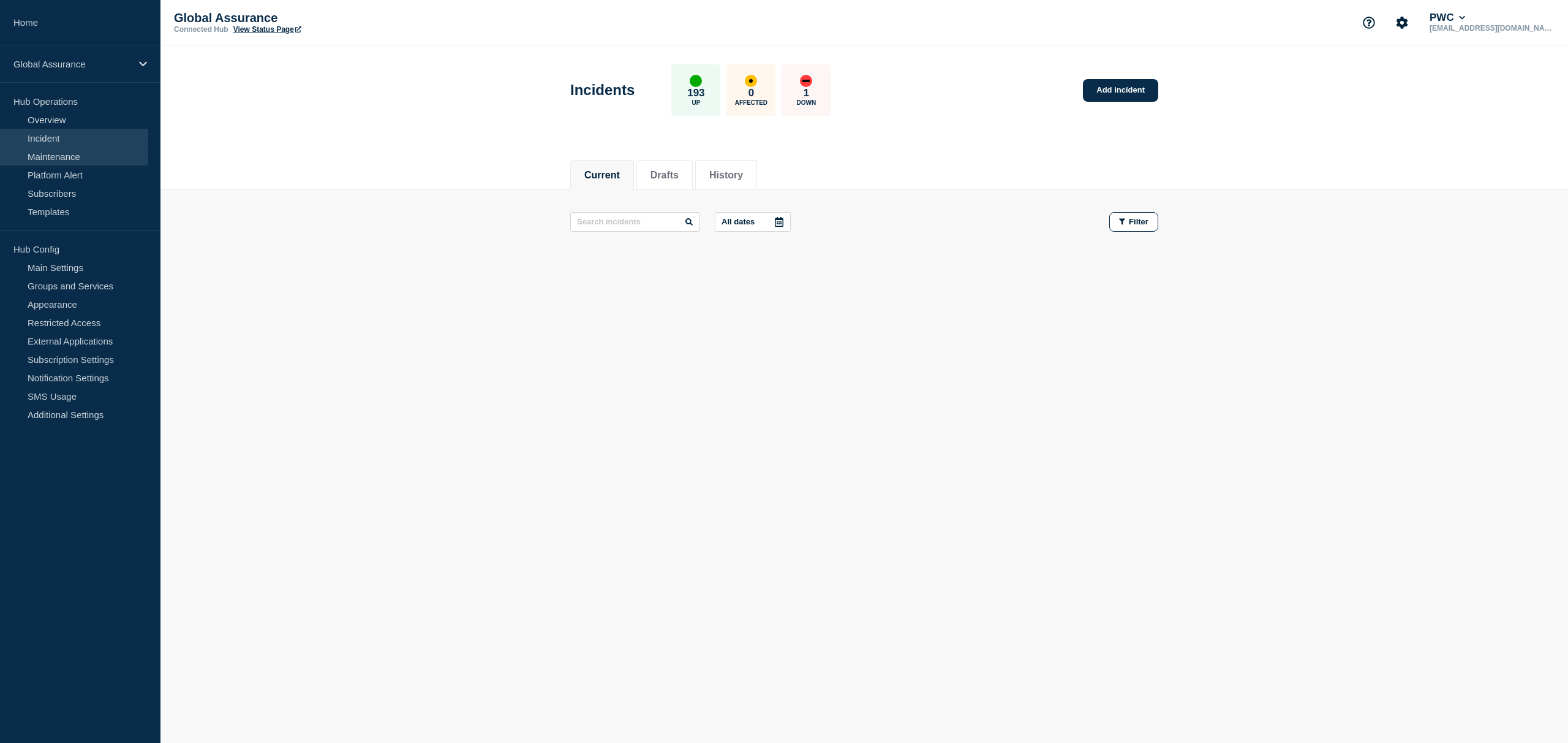
click at [57, 155] on link "Maintenance" at bounding box center [74, 156] width 149 height 19
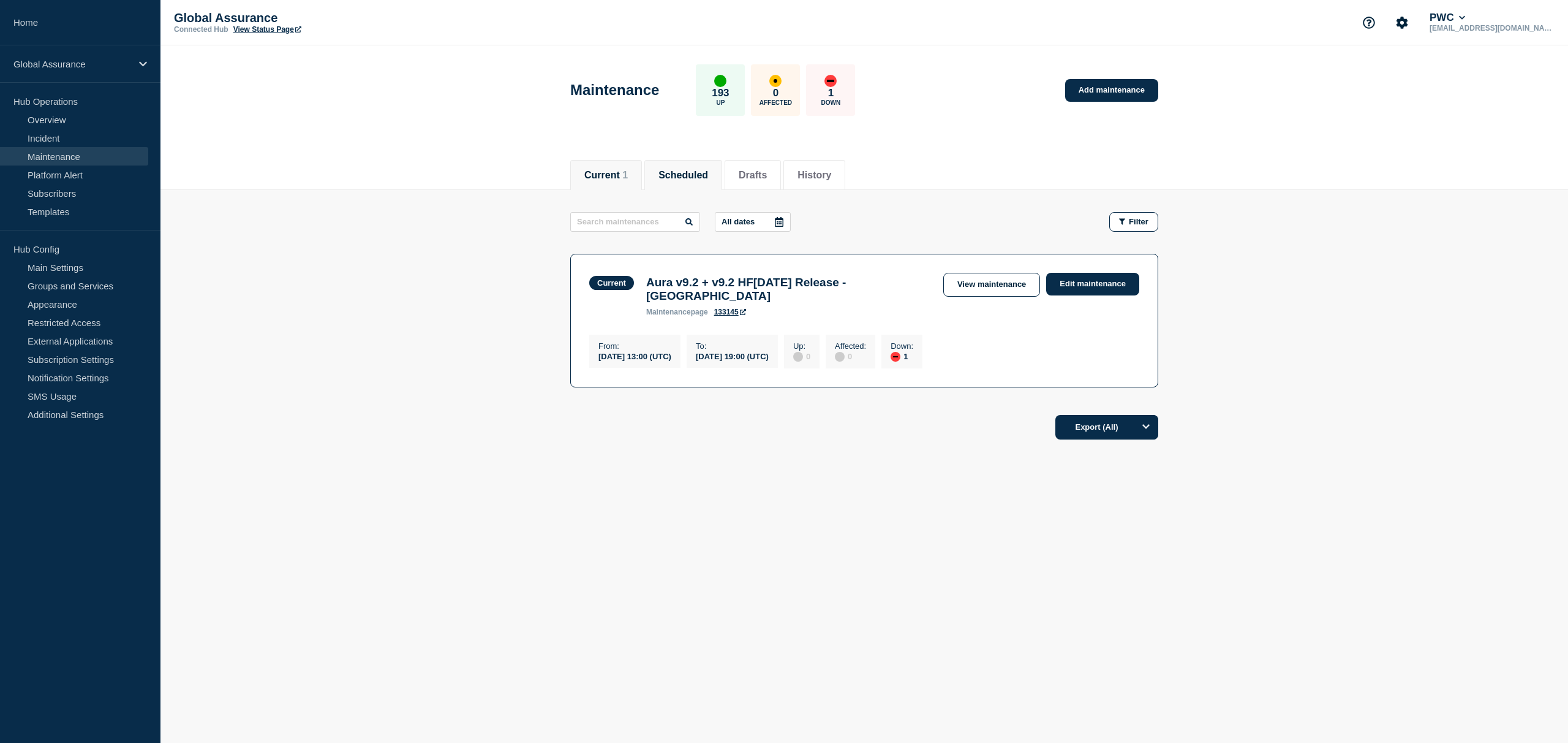
click at [689, 173] on button "Scheduled" at bounding box center [683, 175] width 50 height 11
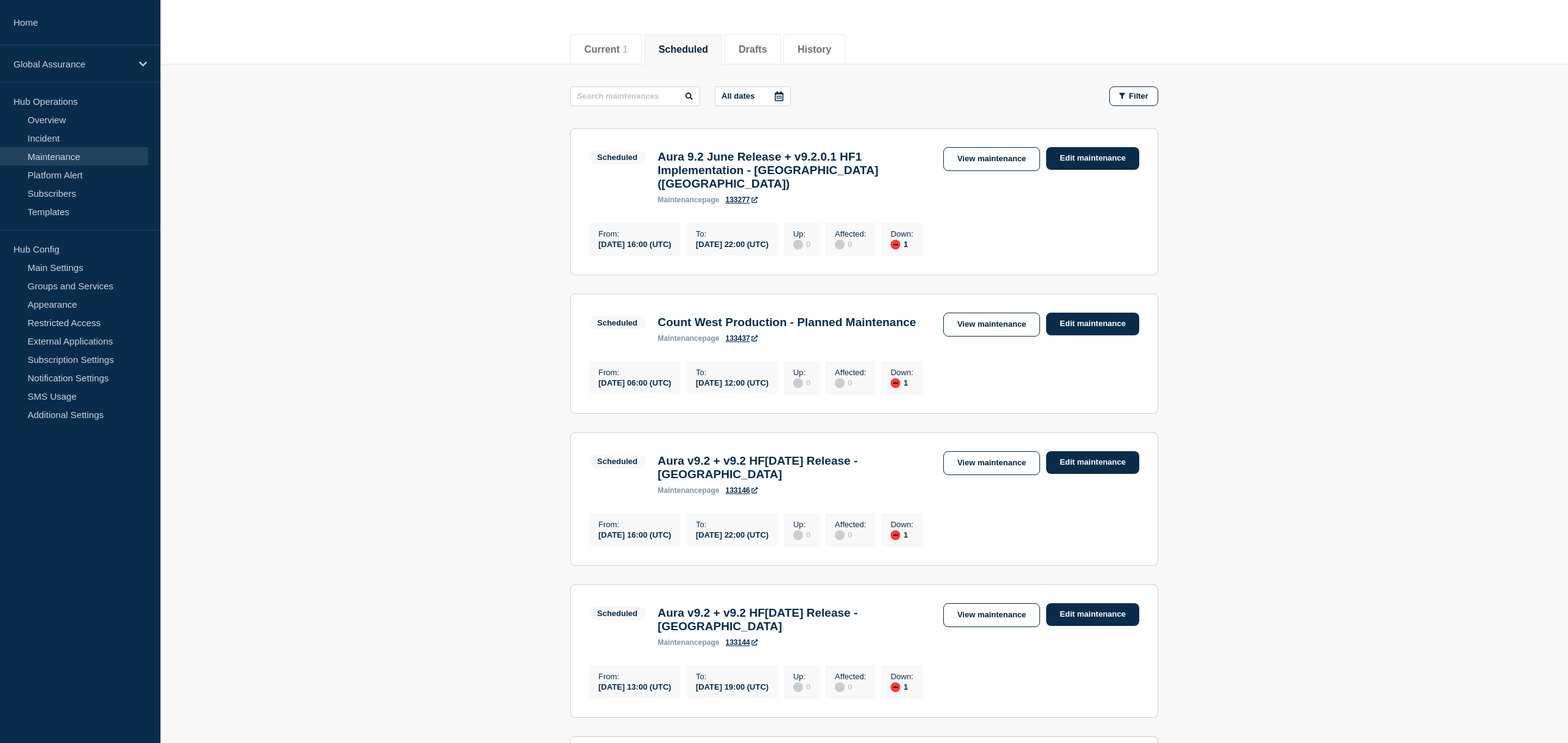
scroll to position [133, 0]
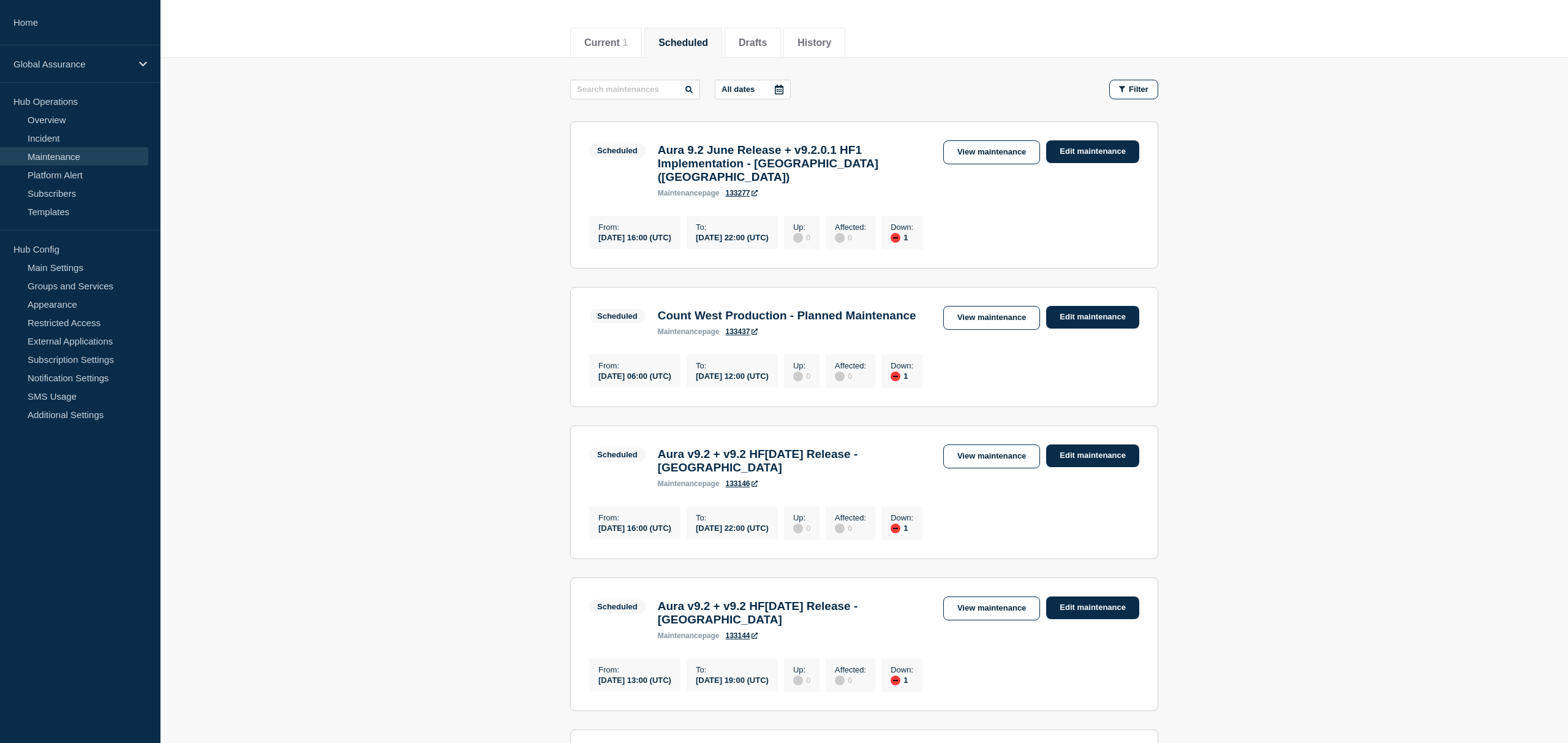
click at [748, 329] on link "133437" at bounding box center [741, 332] width 32 height 8
click at [506, 176] on main "All dates Filter Scheduled 1 Down Aura 9.2 June Release + v9.2.0.1 HF1 Implemen…" at bounding box center [864, 469] width 1408 height 823
